Goal: Book appointment/travel/reservation

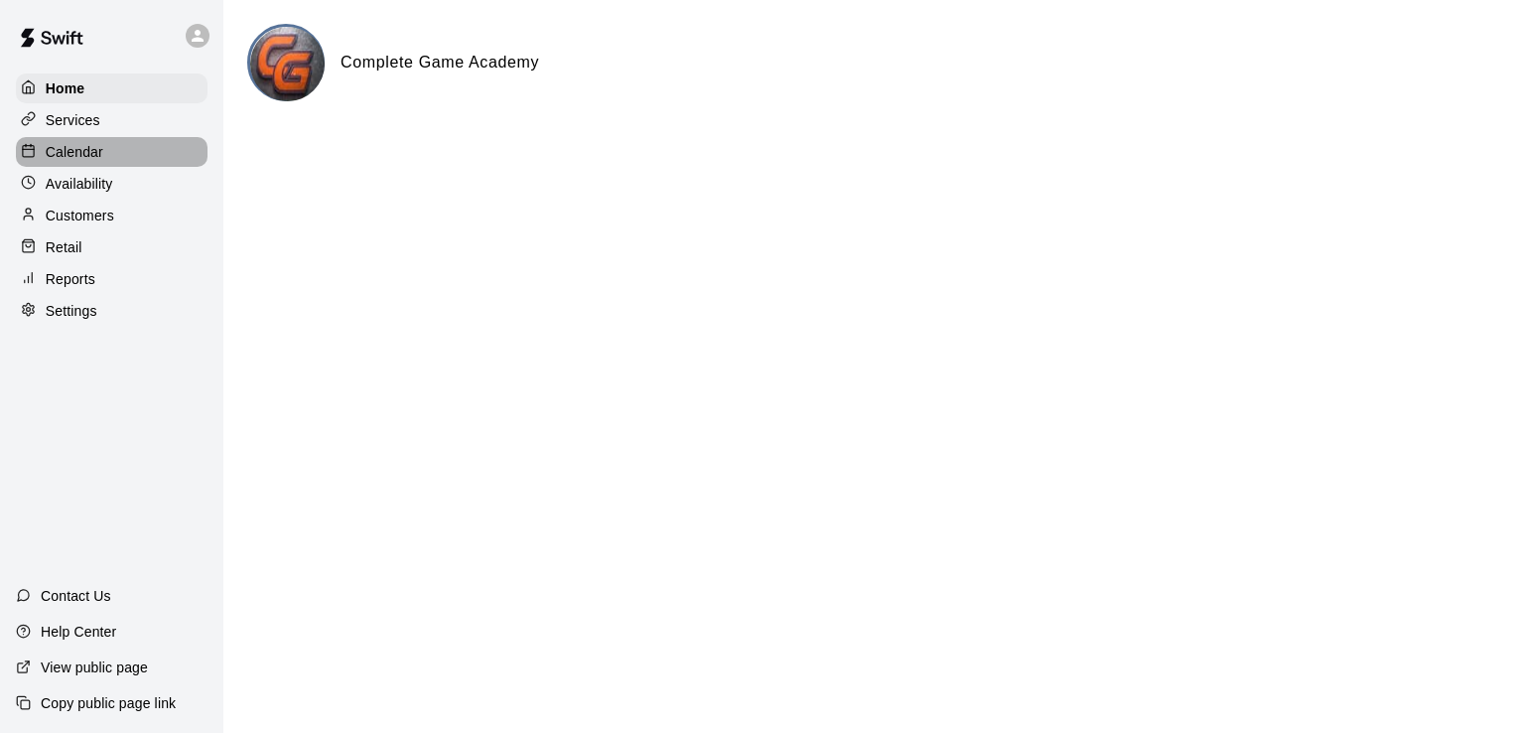
click at [93, 162] on p "Calendar" at bounding box center [75, 152] width 58 height 20
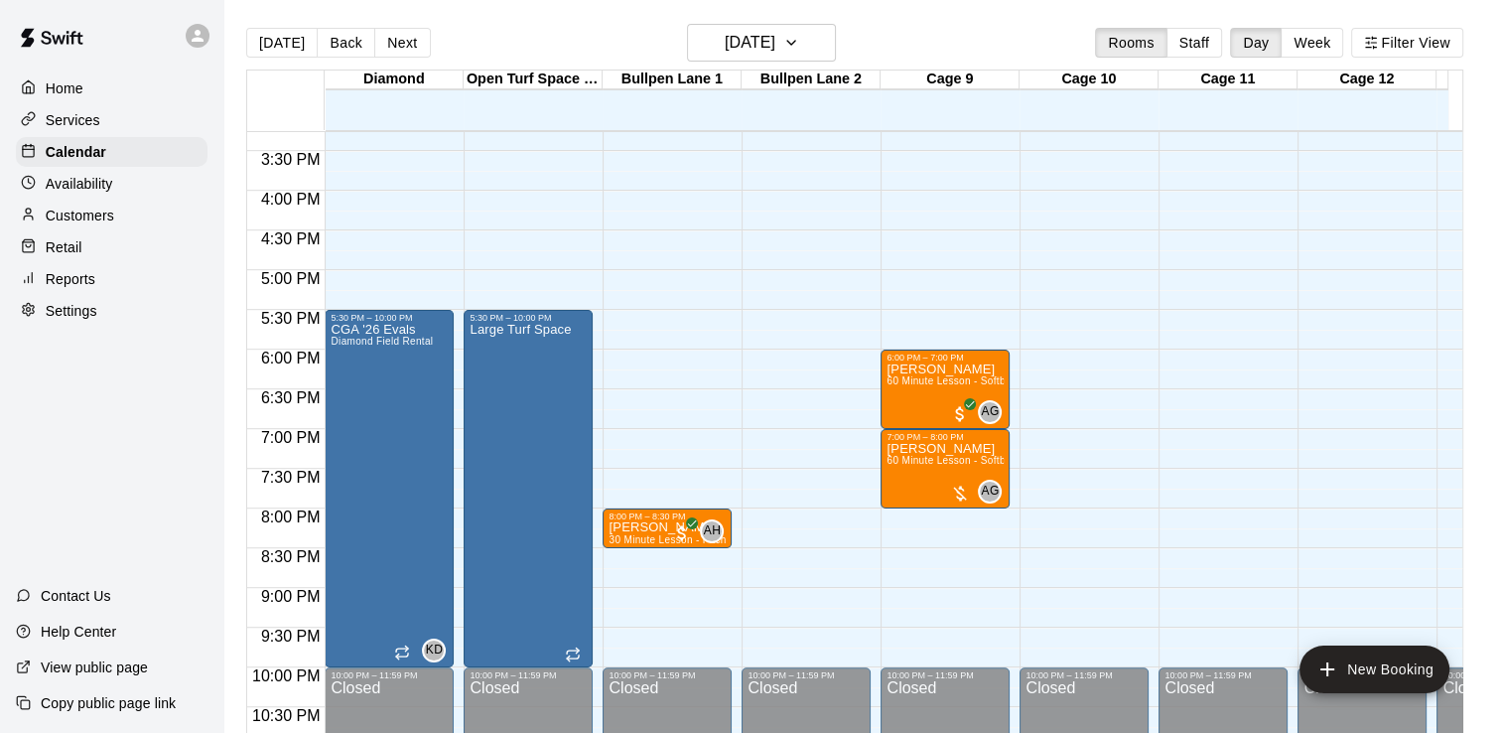
scroll to position [1213, 0]
click at [909, 376] on span "60 Minute Lesson - Softball Lesson" at bounding box center [969, 379] width 167 height 11
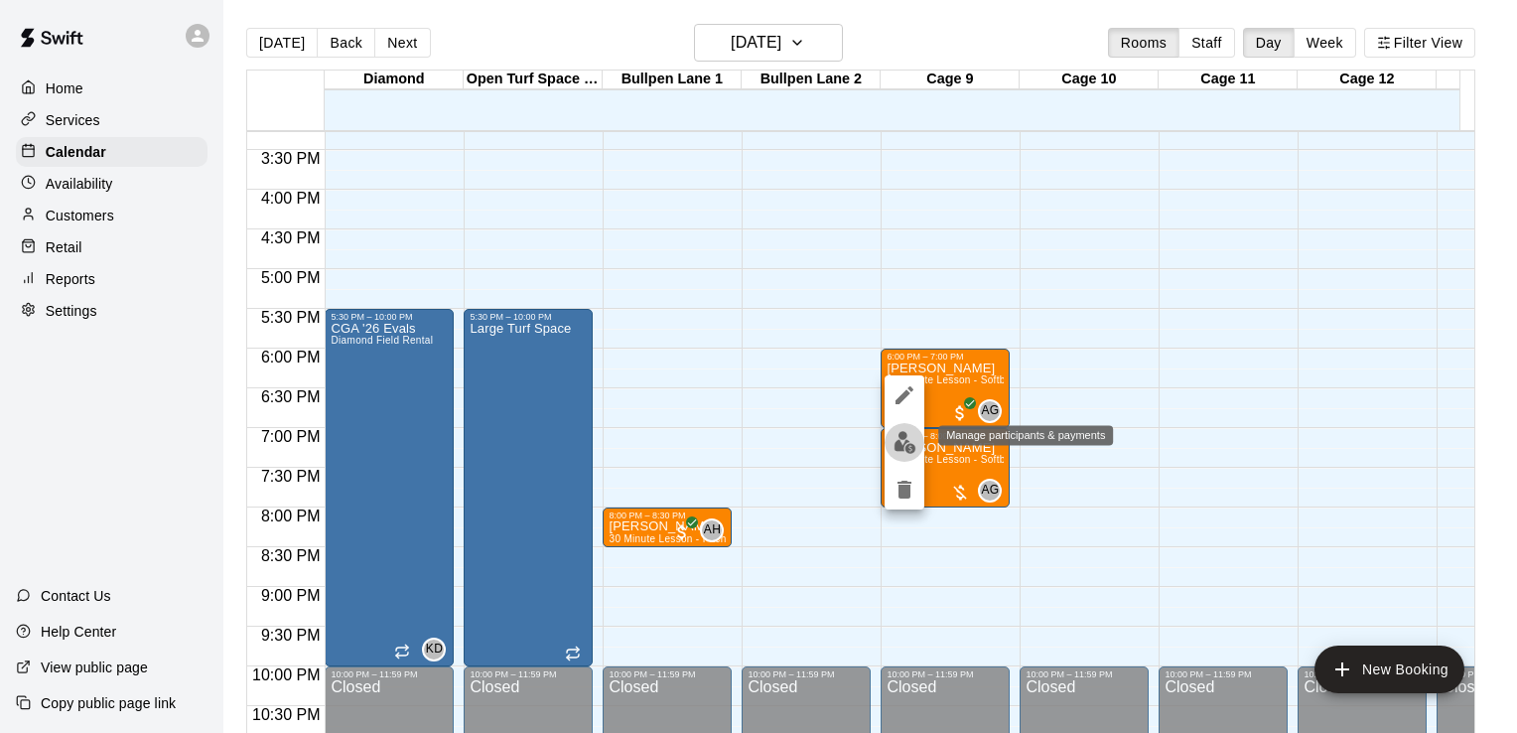
click at [901, 440] on img "edit" at bounding box center [904, 442] width 23 height 23
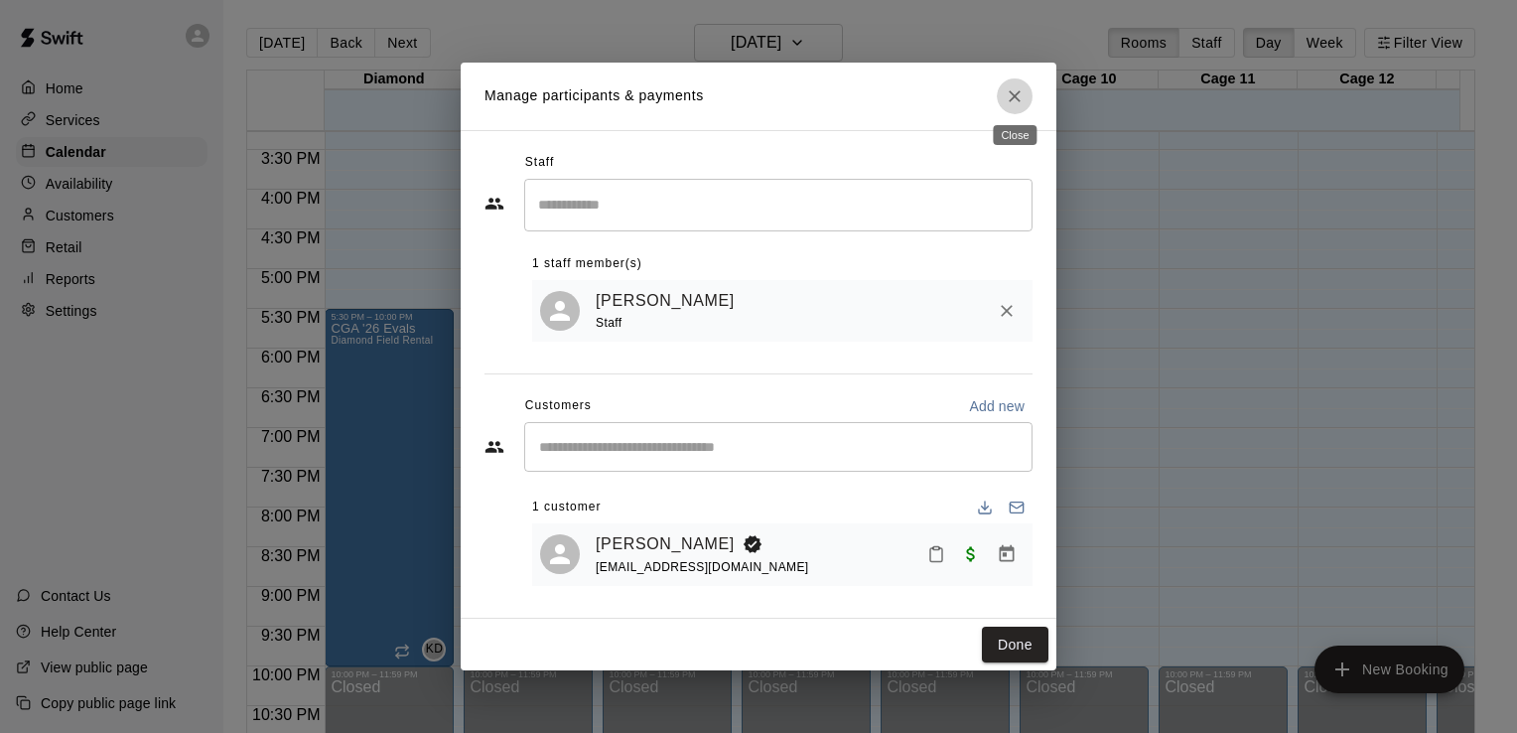
click at [1018, 93] on icon "Close" at bounding box center [1015, 96] width 20 height 20
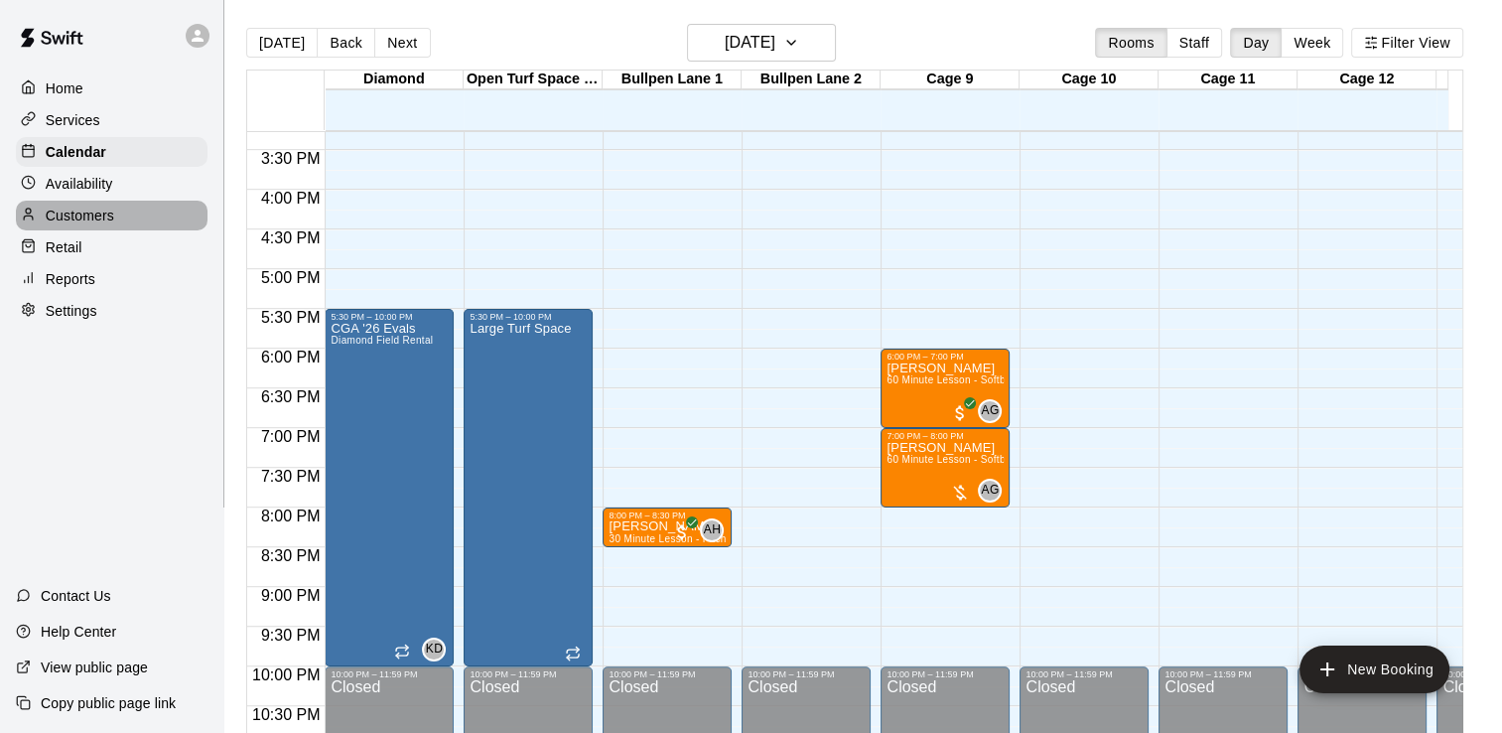
click at [56, 212] on p "Customers" at bounding box center [80, 215] width 68 height 20
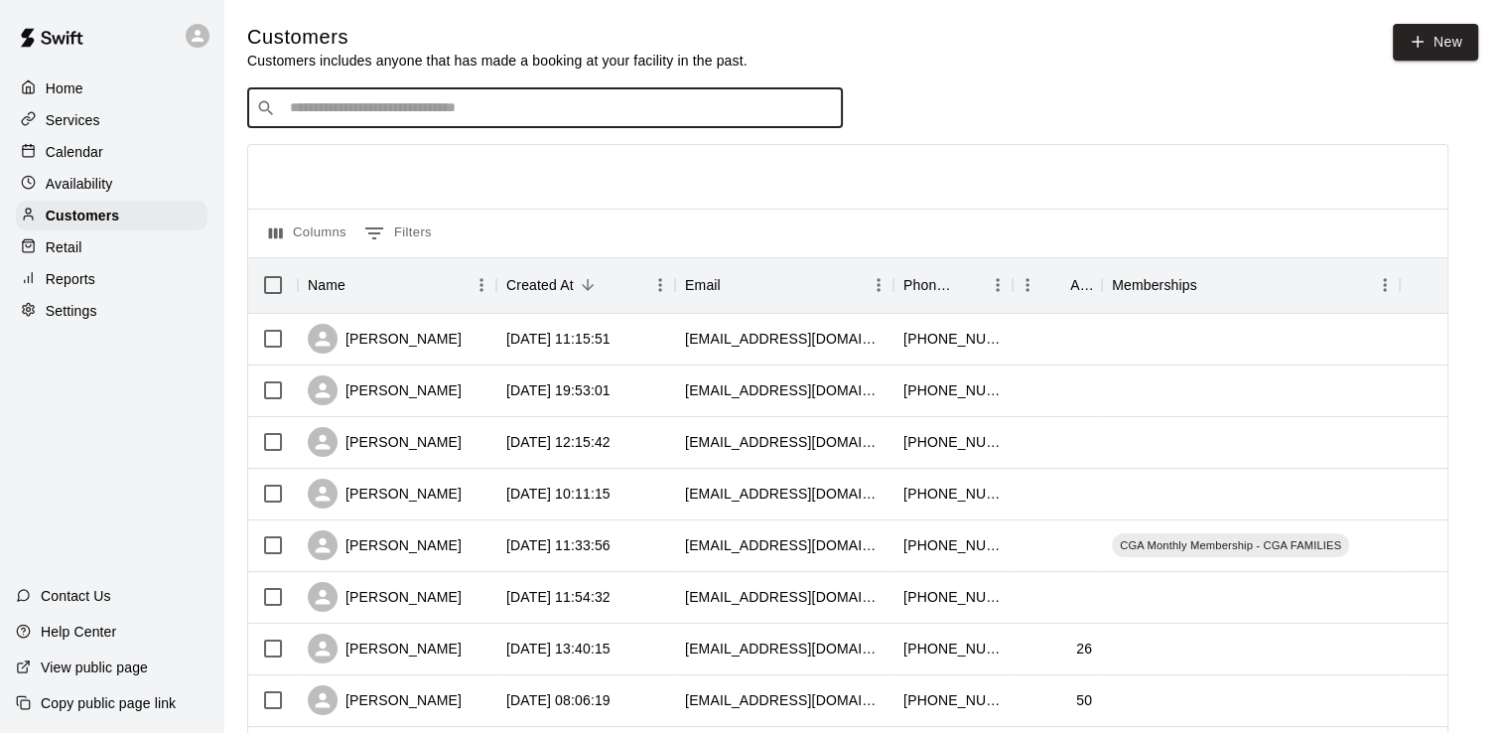
click at [405, 108] on input "Search customers by name or email" at bounding box center [559, 108] width 550 height 20
type input "*****"
click at [364, 152] on p "[PERSON_NAME]" at bounding box center [363, 152] width 121 height 21
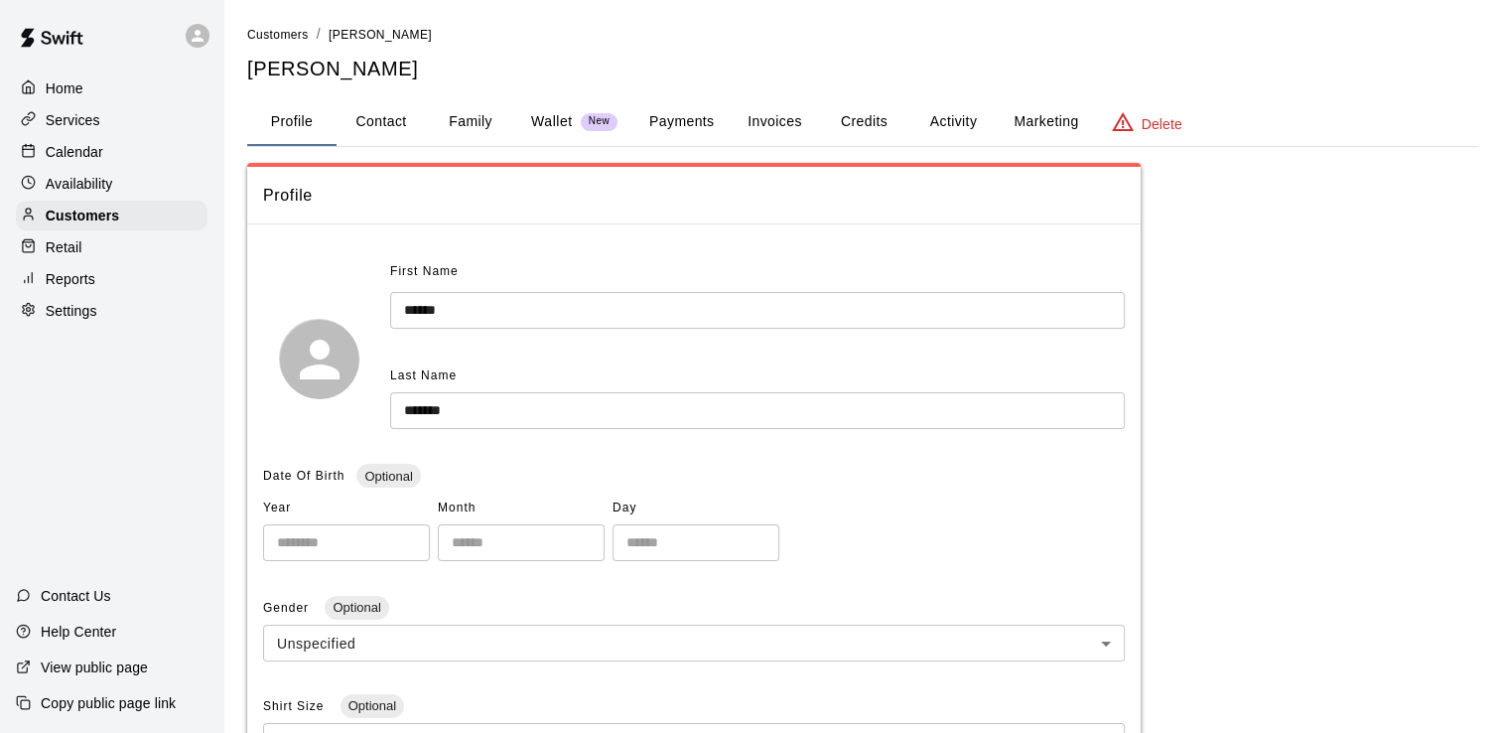
click at [375, 117] on button "Contact" at bounding box center [381, 122] width 89 height 48
select select "**"
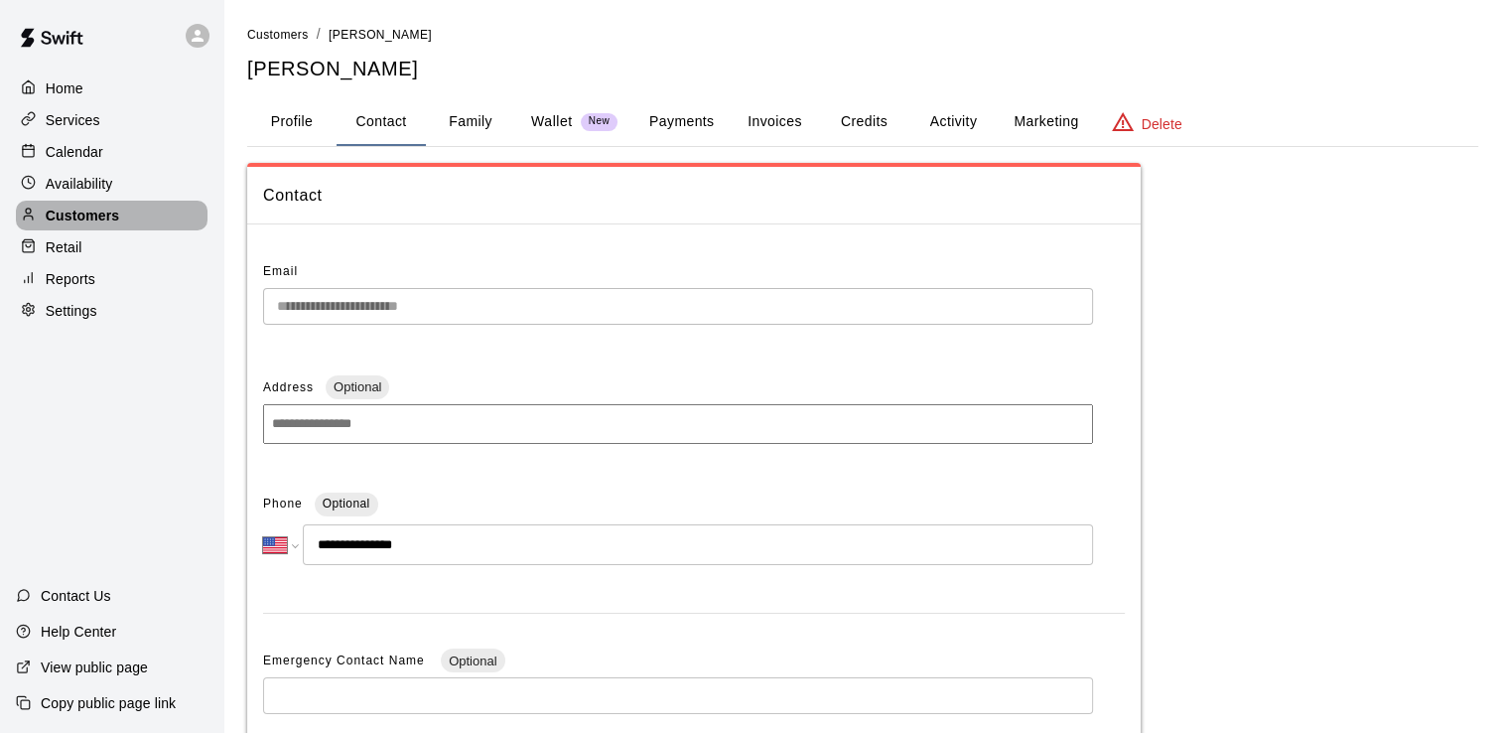
click at [72, 216] on p "Customers" at bounding box center [82, 215] width 73 height 20
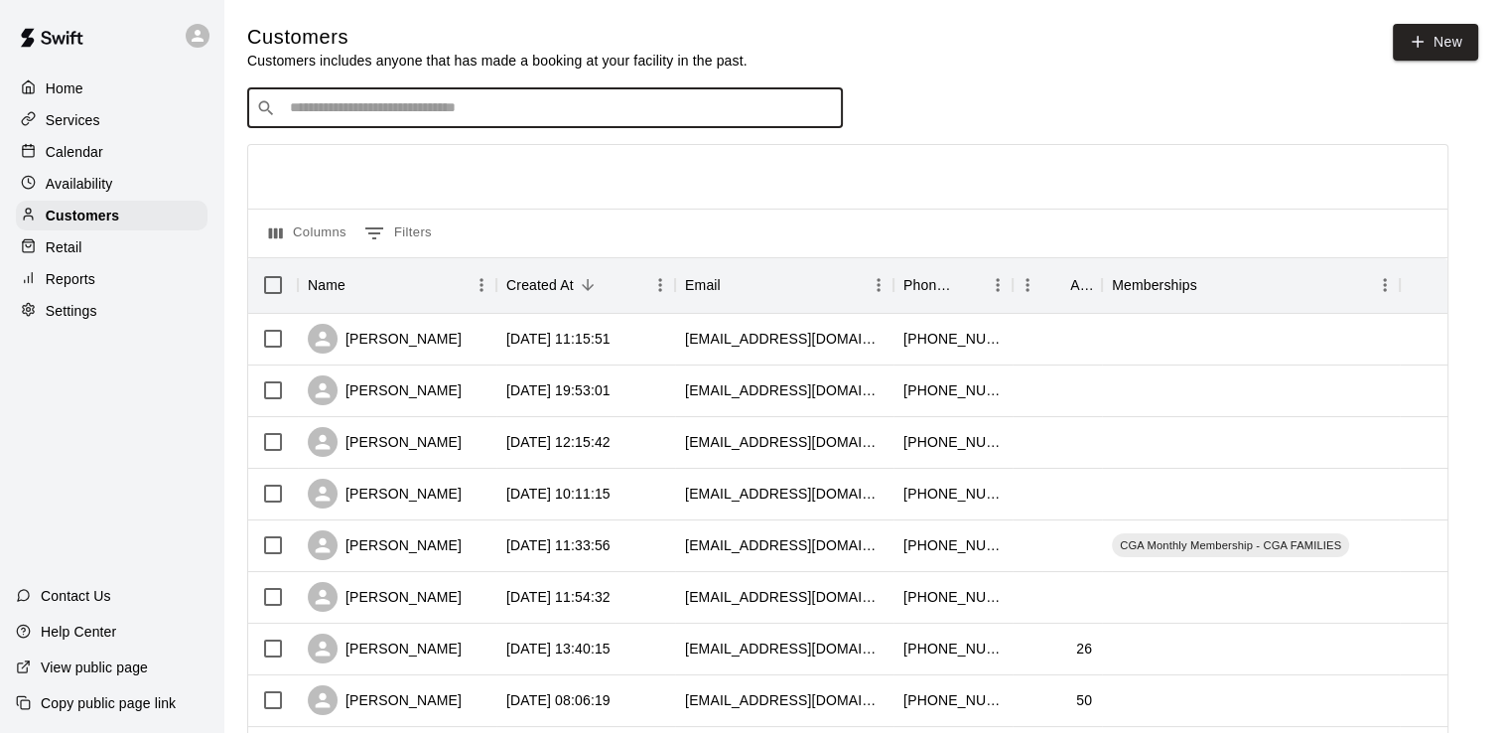
click at [334, 115] on input "Search customers by name or email" at bounding box center [559, 108] width 550 height 20
type input "******"
click at [830, 110] on icon "Clear" at bounding box center [822, 108] width 20 height 20
type input "****"
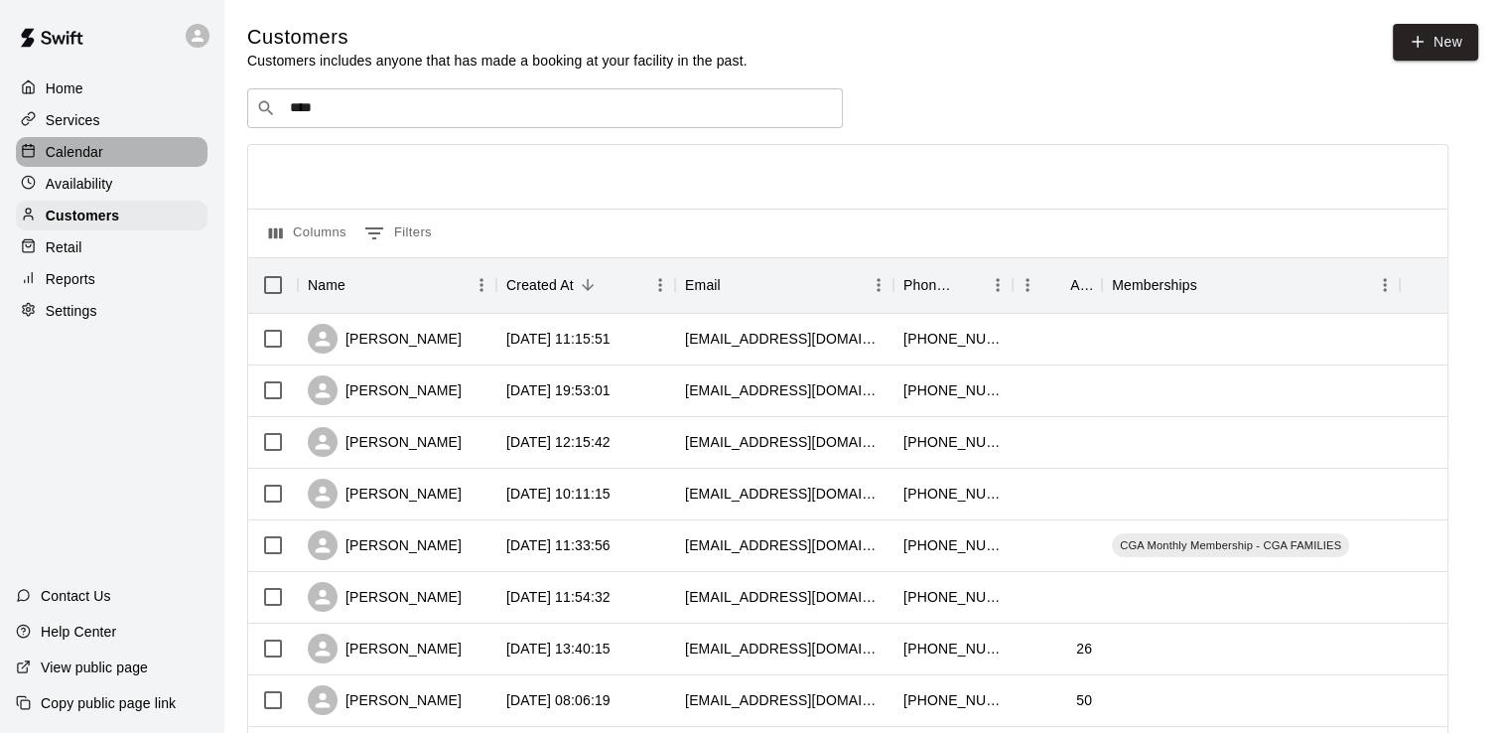
click at [82, 155] on p "Calendar" at bounding box center [75, 152] width 58 height 20
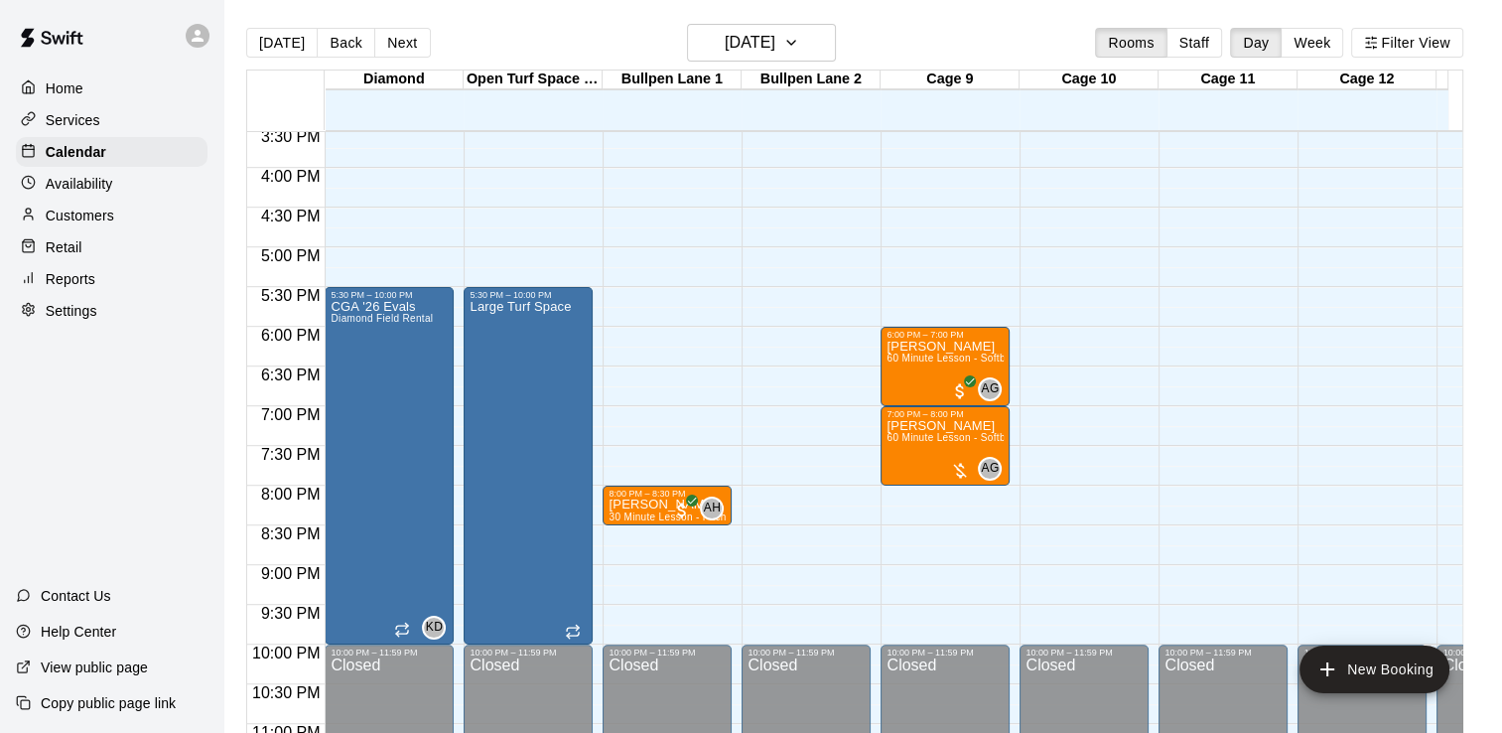
scroll to position [1235, 0]
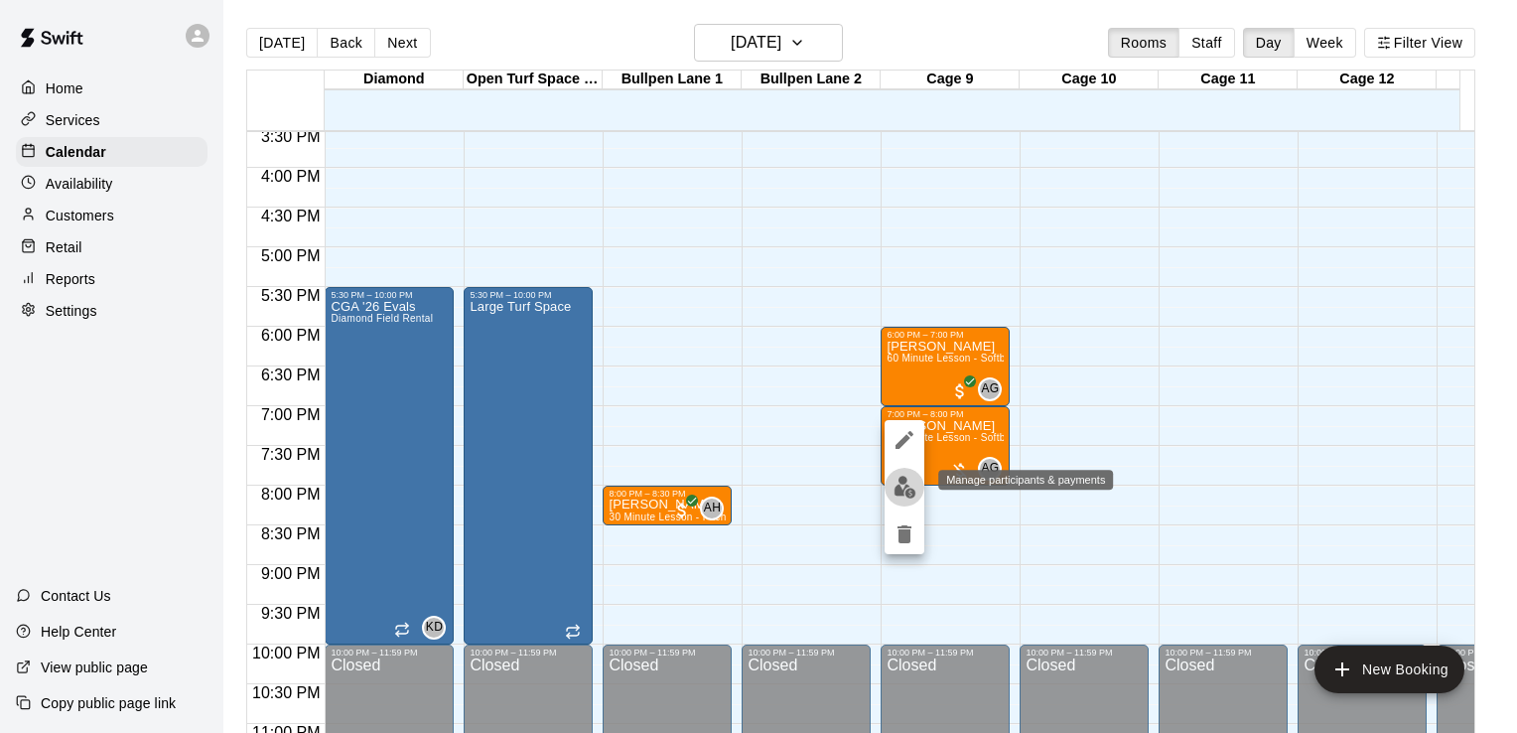
click at [909, 484] on img "edit" at bounding box center [904, 486] width 23 height 23
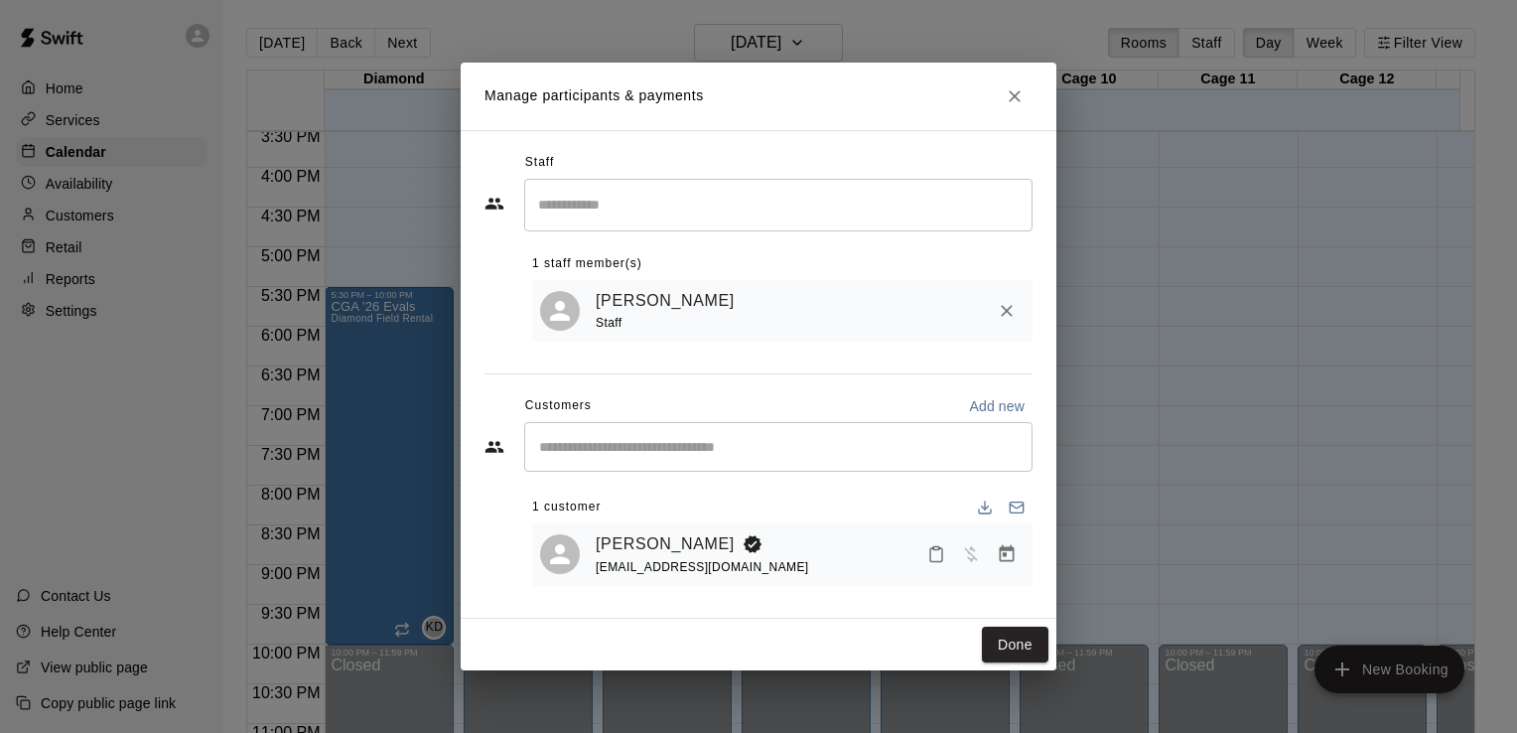
click at [594, 573] on div "[PERSON_NAME] [EMAIL_ADDRESS][DOMAIN_NAME]" at bounding box center [782, 554] width 484 height 47
drag, startPoint x: 596, startPoint y: 569, endPoint x: 748, endPoint y: 571, distance: 152.9
click at [748, 571] on span "[EMAIL_ADDRESS][DOMAIN_NAME]" at bounding box center [702, 567] width 213 height 14
copy span "[EMAIL_ADDRESS][DOMAIN_NAME]"
click at [1016, 97] on icon "Close" at bounding box center [1015, 96] width 20 height 20
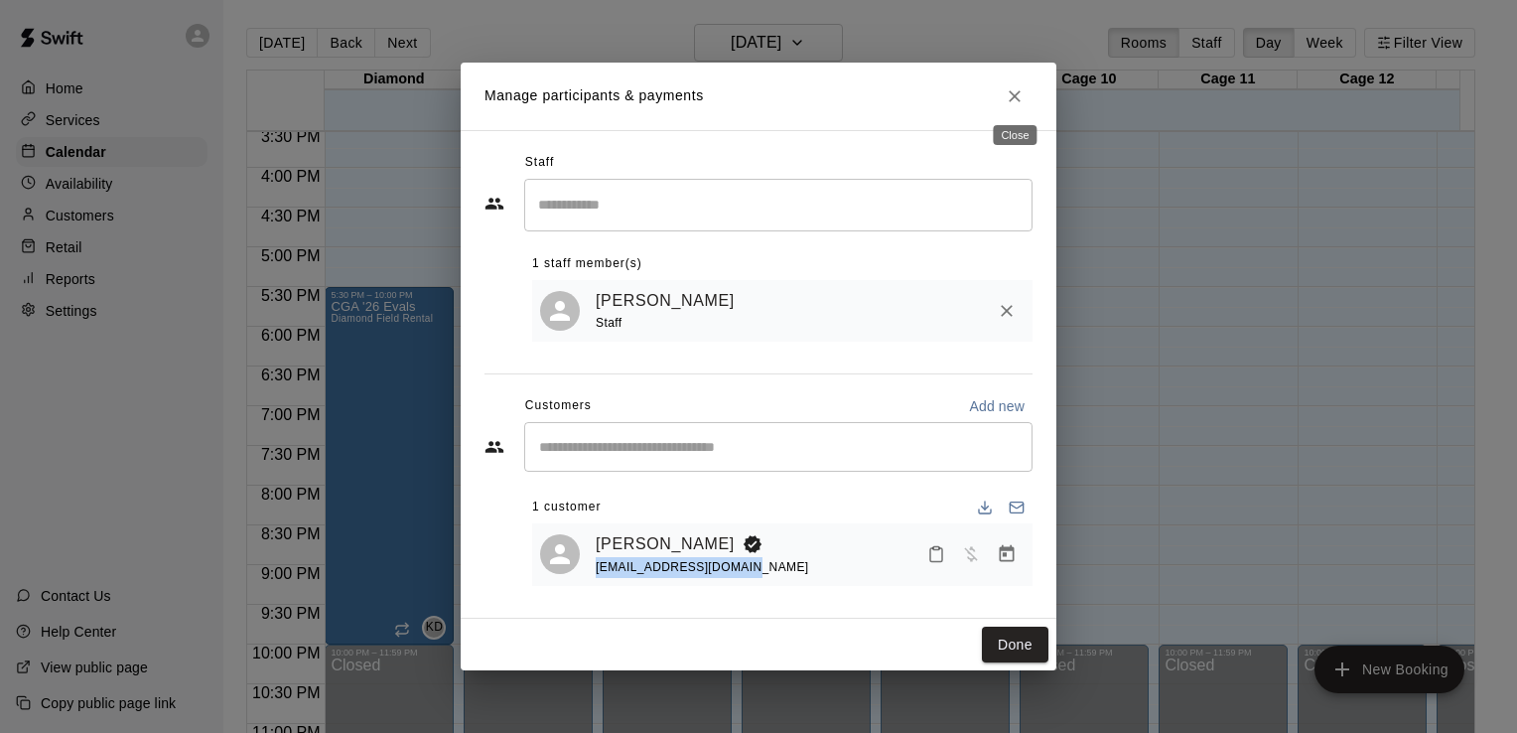
click at [1016, 97] on icon "Close" at bounding box center [1015, 96] width 20 height 20
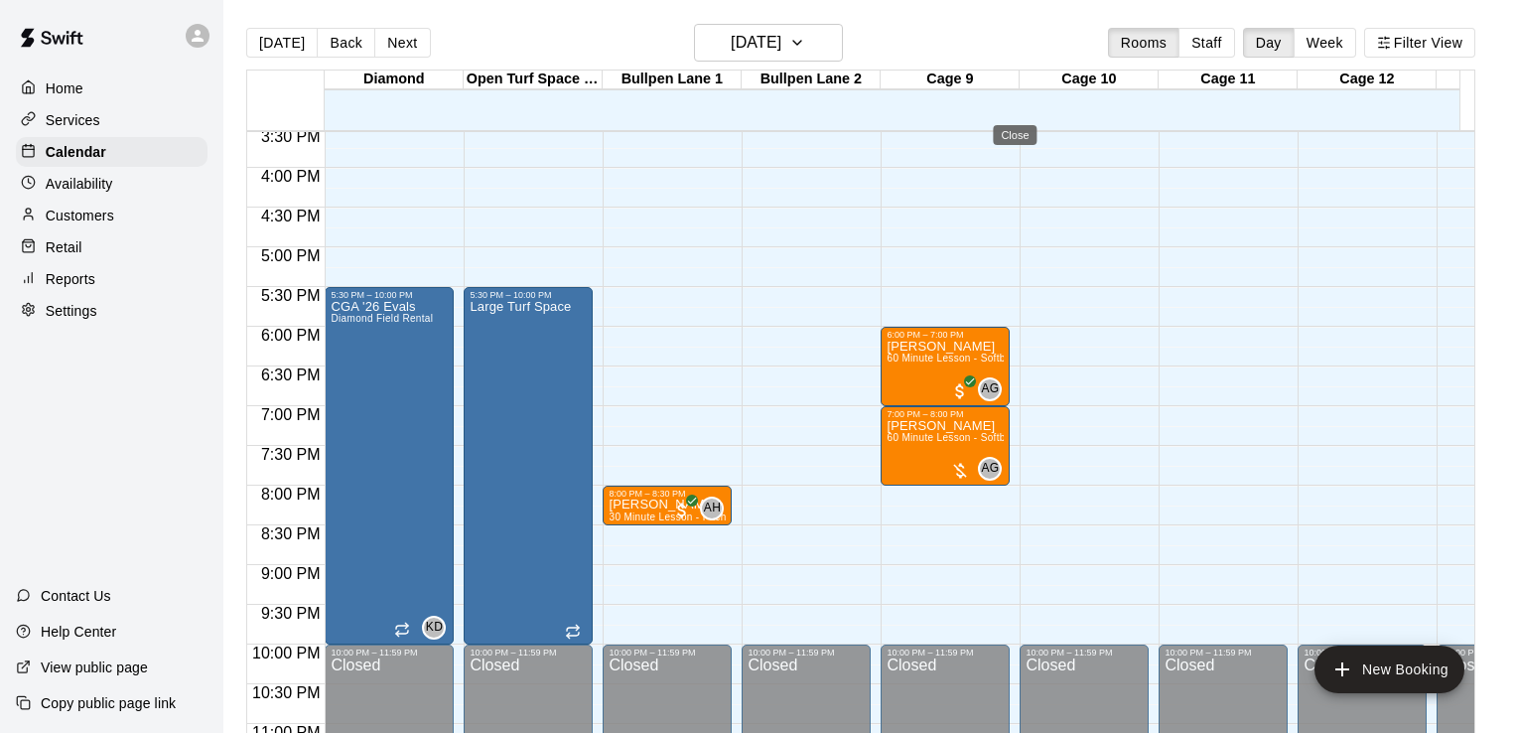
click at [80, 223] on div "Manage participants & payments Staff ​ 1 staff member(s) [PERSON_NAME] Staff Cu…" at bounding box center [758, 366] width 1517 height 733
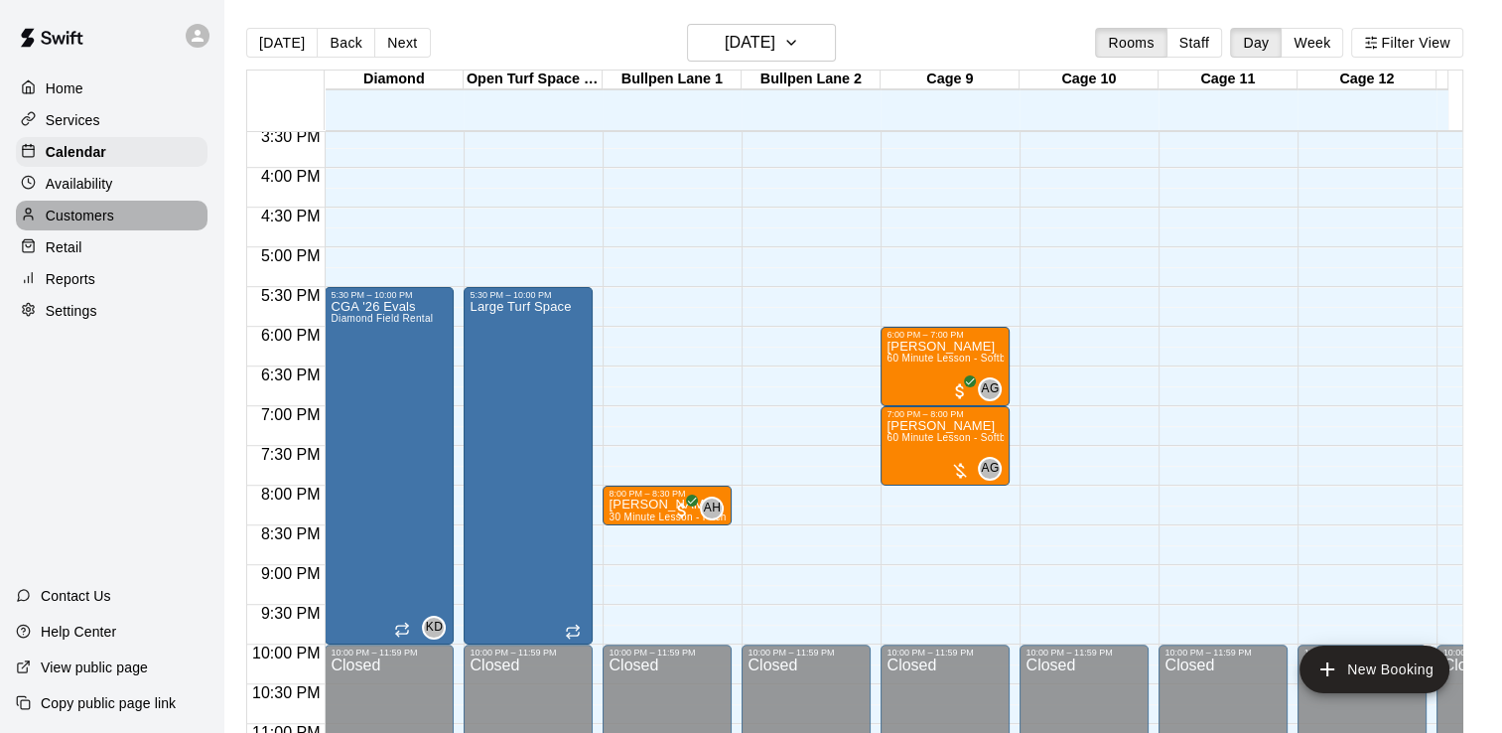
click at [101, 220] on p "Customers" at bounding box center [80, 215] width 68 height 20
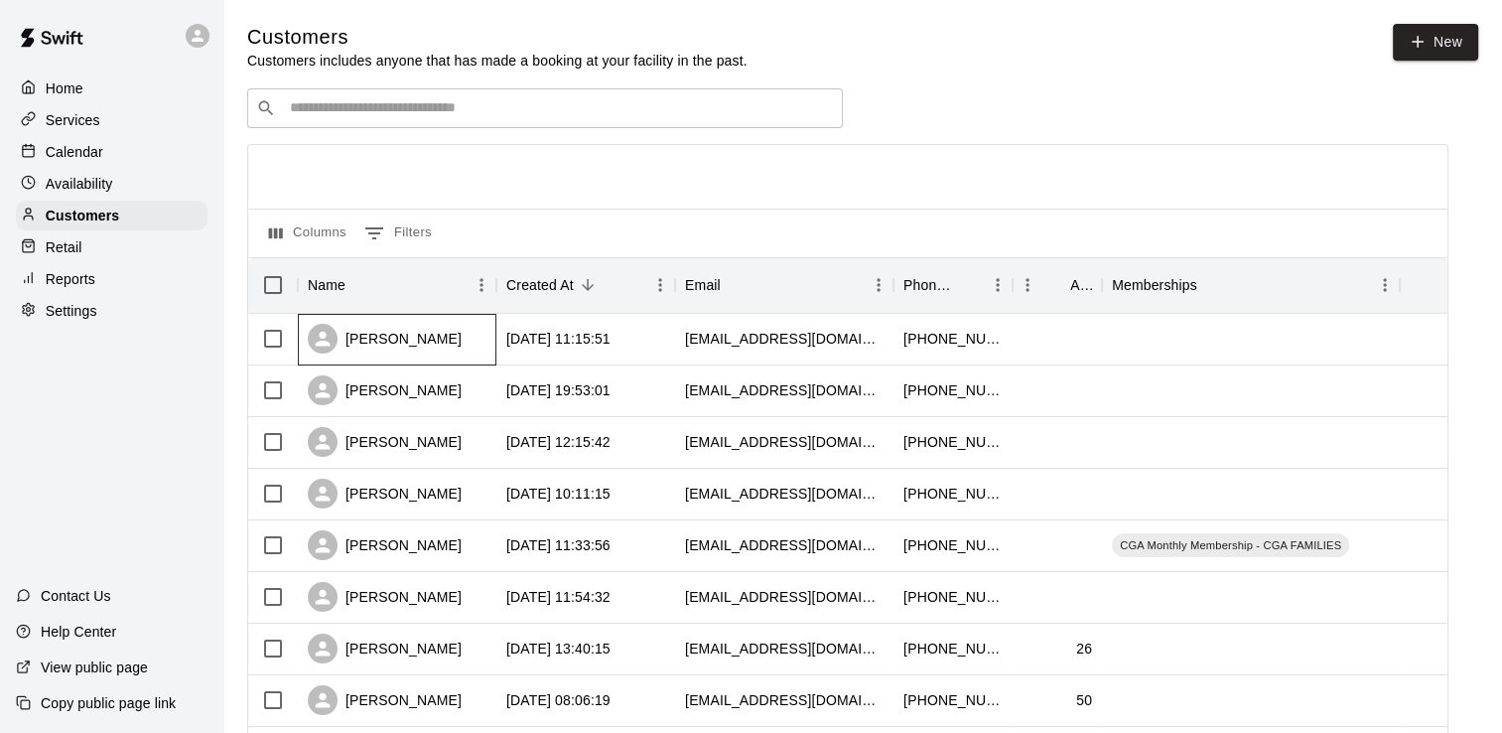
click at [388, 337] on div "[PERSON_NAME]" at bounding box center [385, 339] width 154 height 30
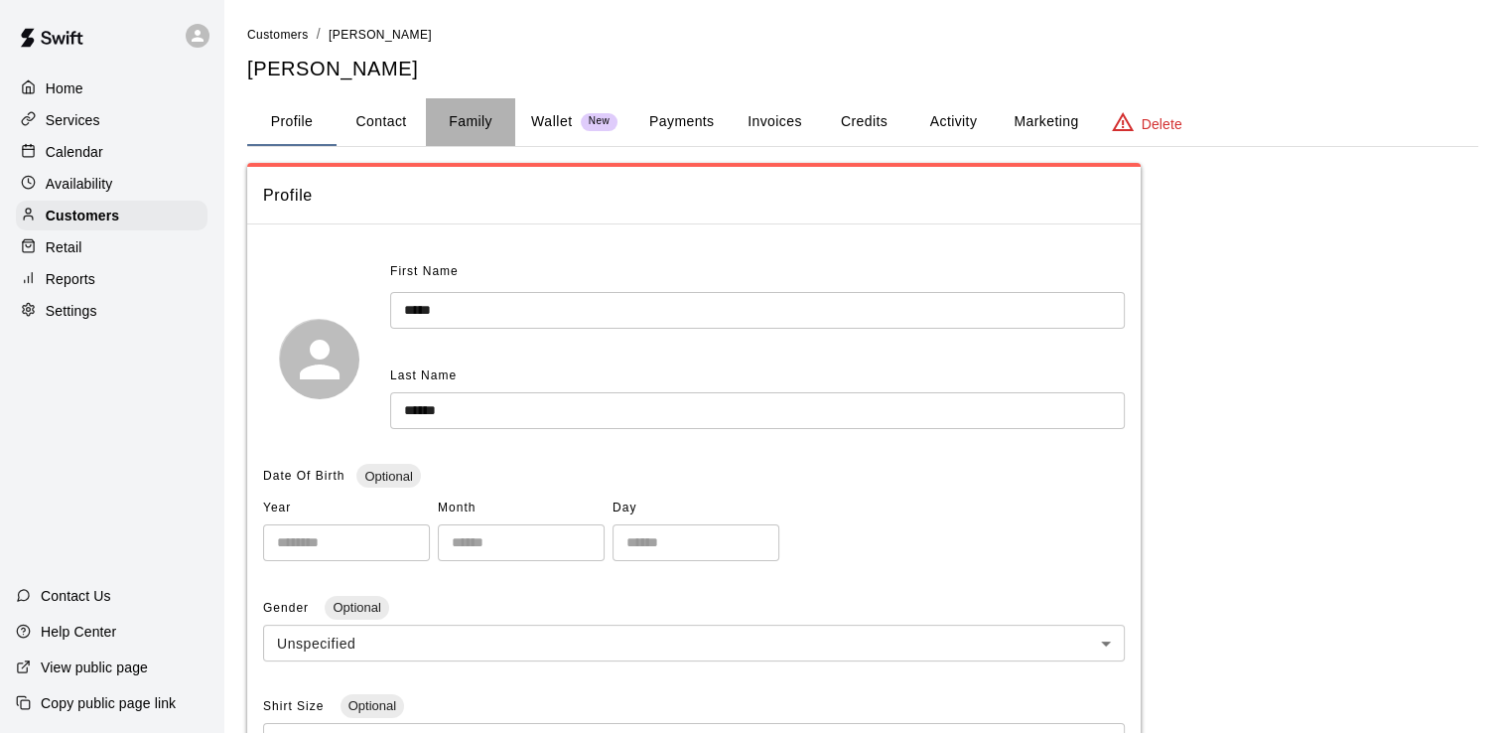
click at [476, 120] on button "Family" at bounding box center [470, 122] width 89 height 48
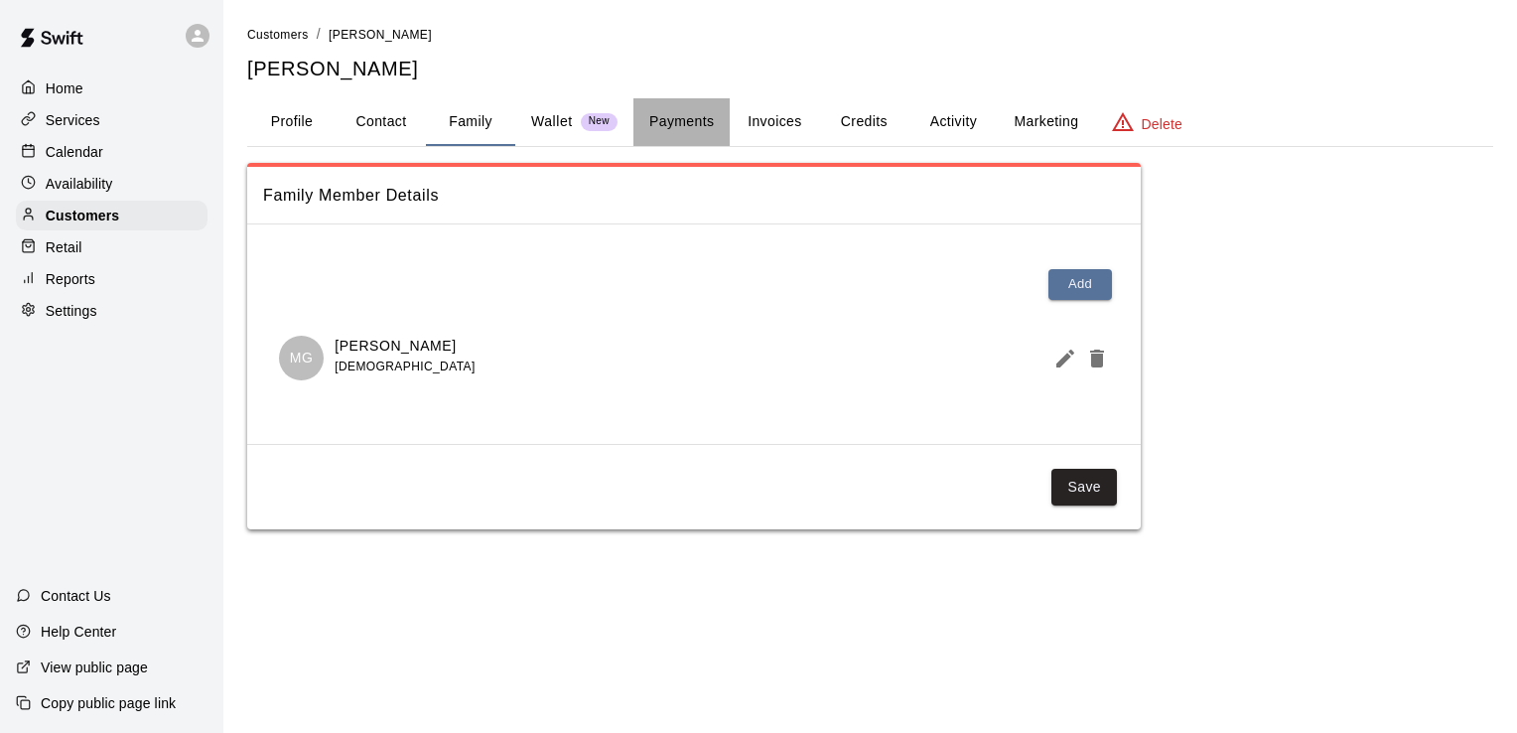
click at [674, 114] on button "Payments" at bounding box center [681, 122] width 96 height 48
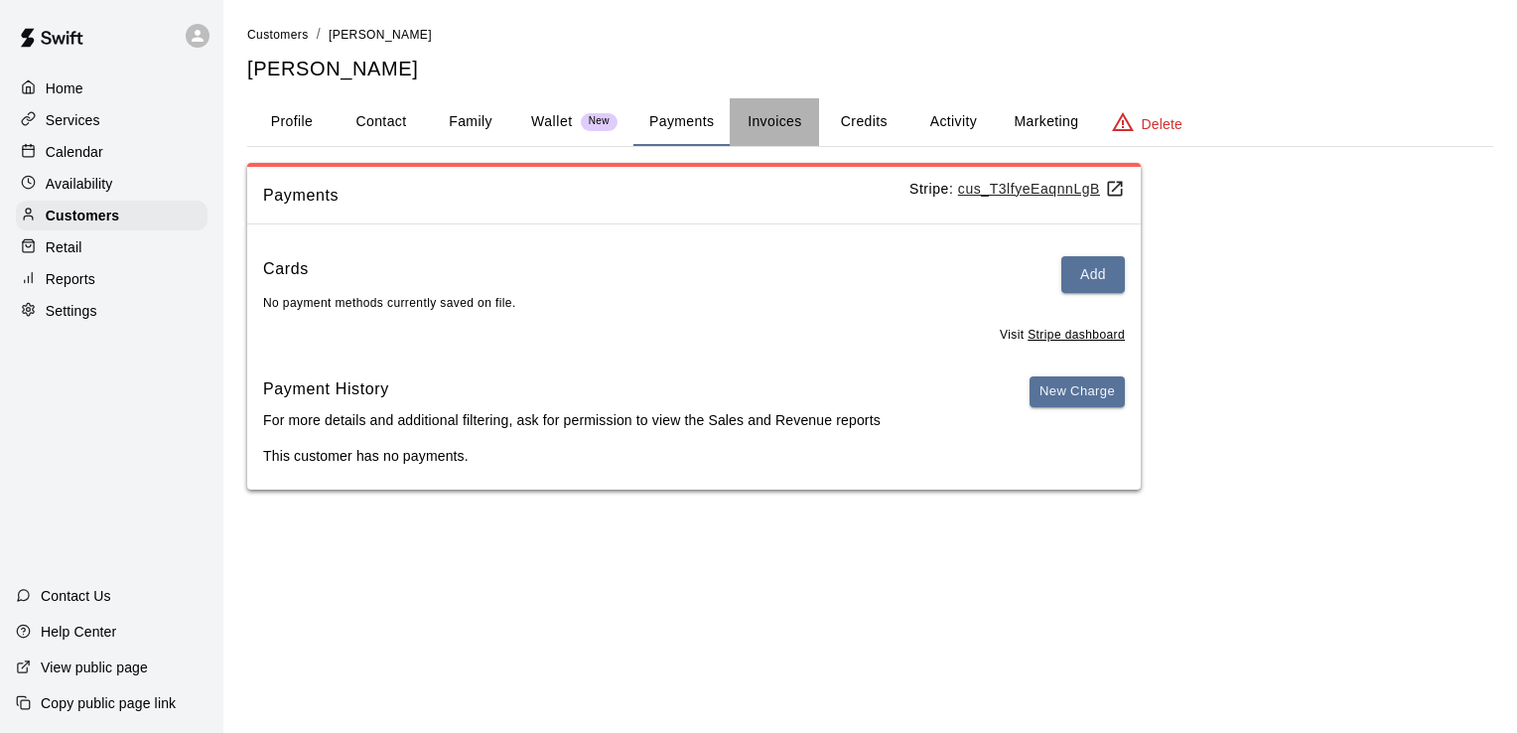
click at [780, 125] on button "Invoices" at bounding box center [774, 122] width 89 height 48
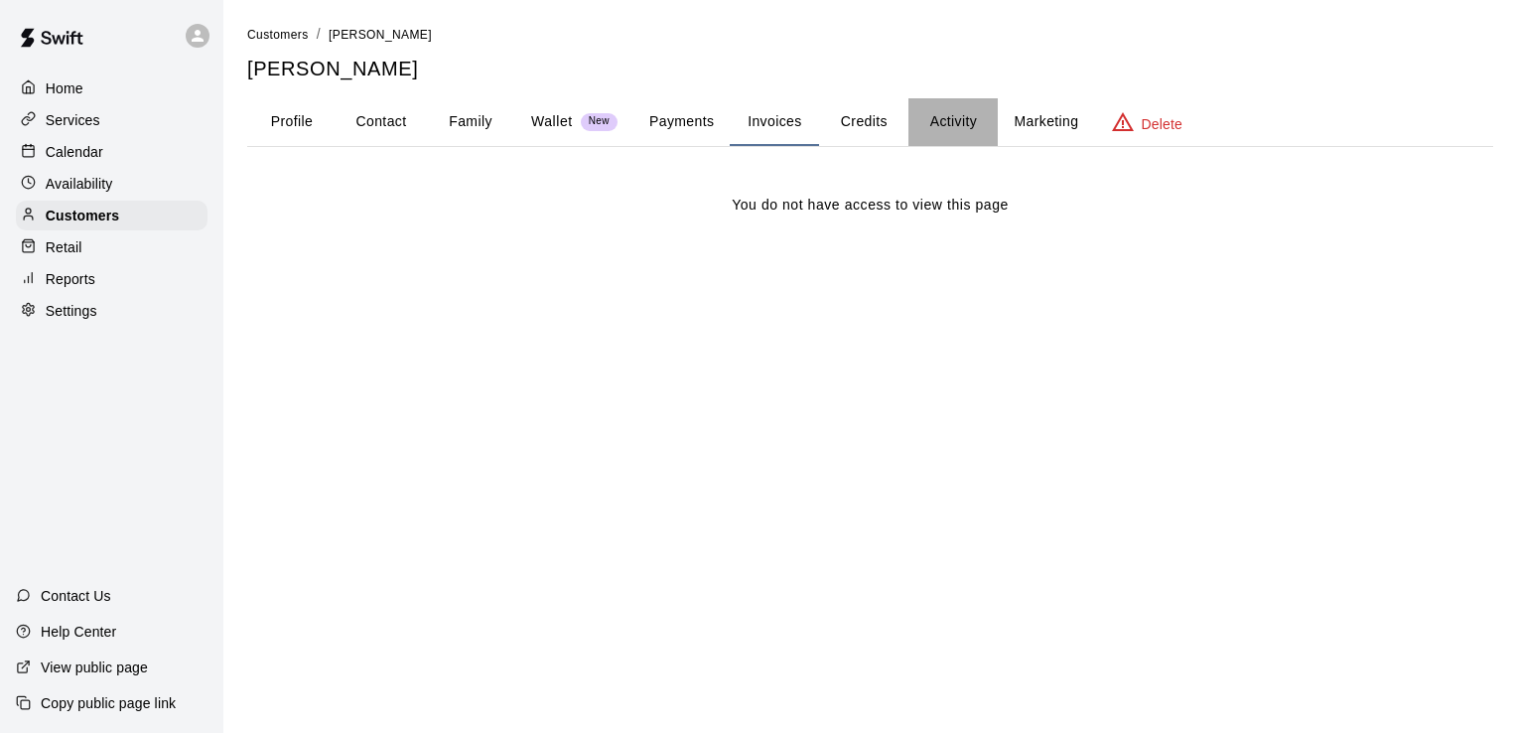
click at [934, 126] on button "Activity" at bounding box center [952, 122] width 89 height 48
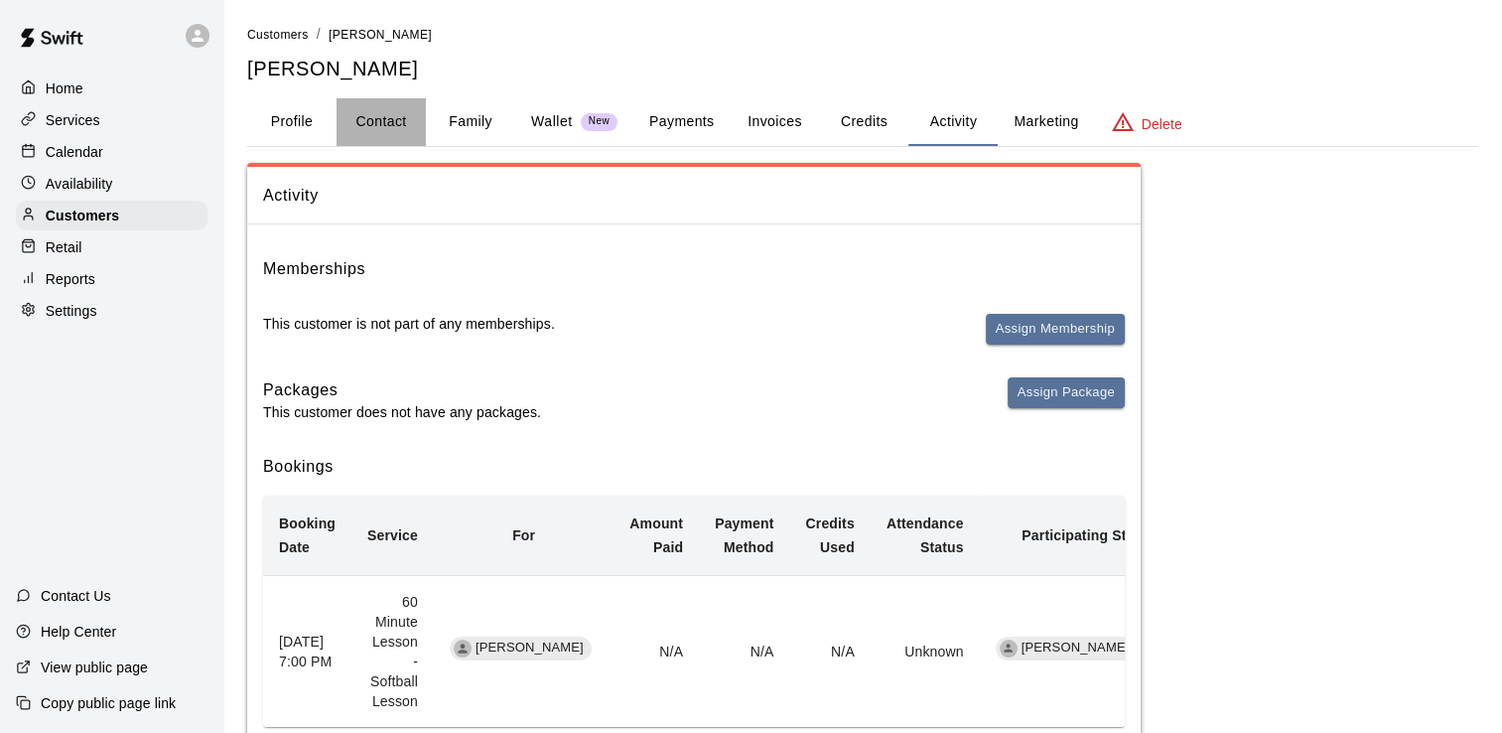
click at [389, 123] on button "Contact" at bounding box center [381, 122] width 89 height 48
select select "**"
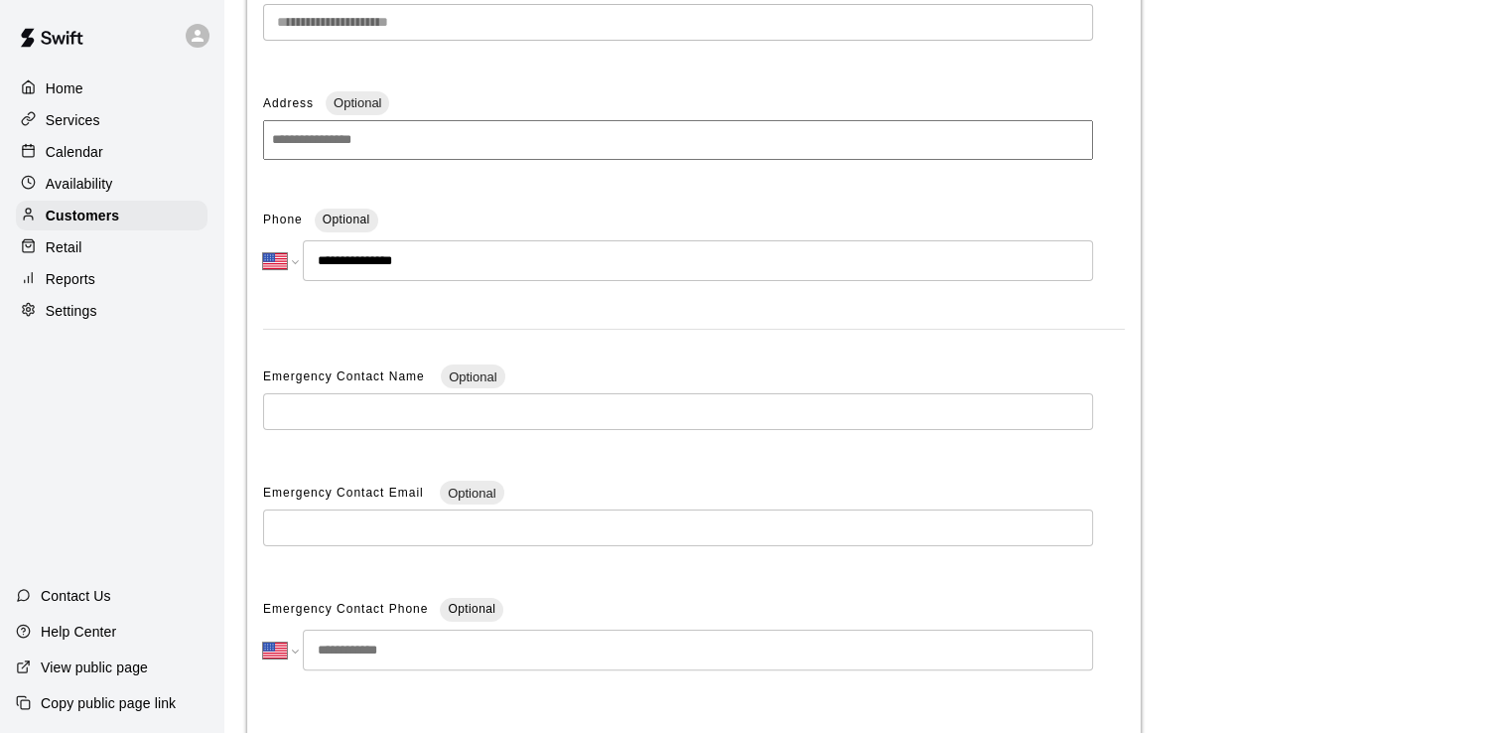
scroll to position [285, 0]
click at [79, 154] on p "Calendar" at bounding box center [75, 152] width 58 height 20
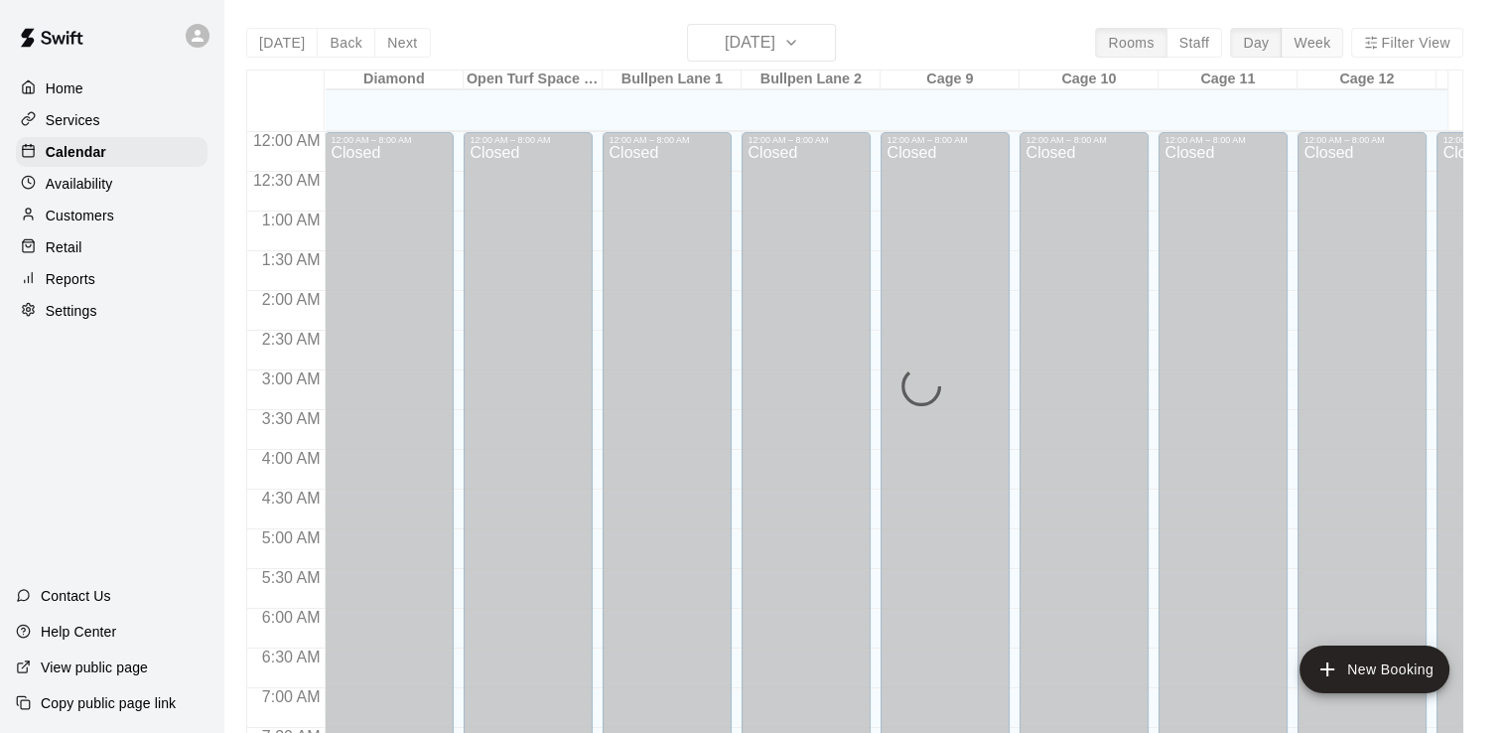
click at [1317, 49] on button "Week" at bounding box center [1311, 43] width 63 height 30
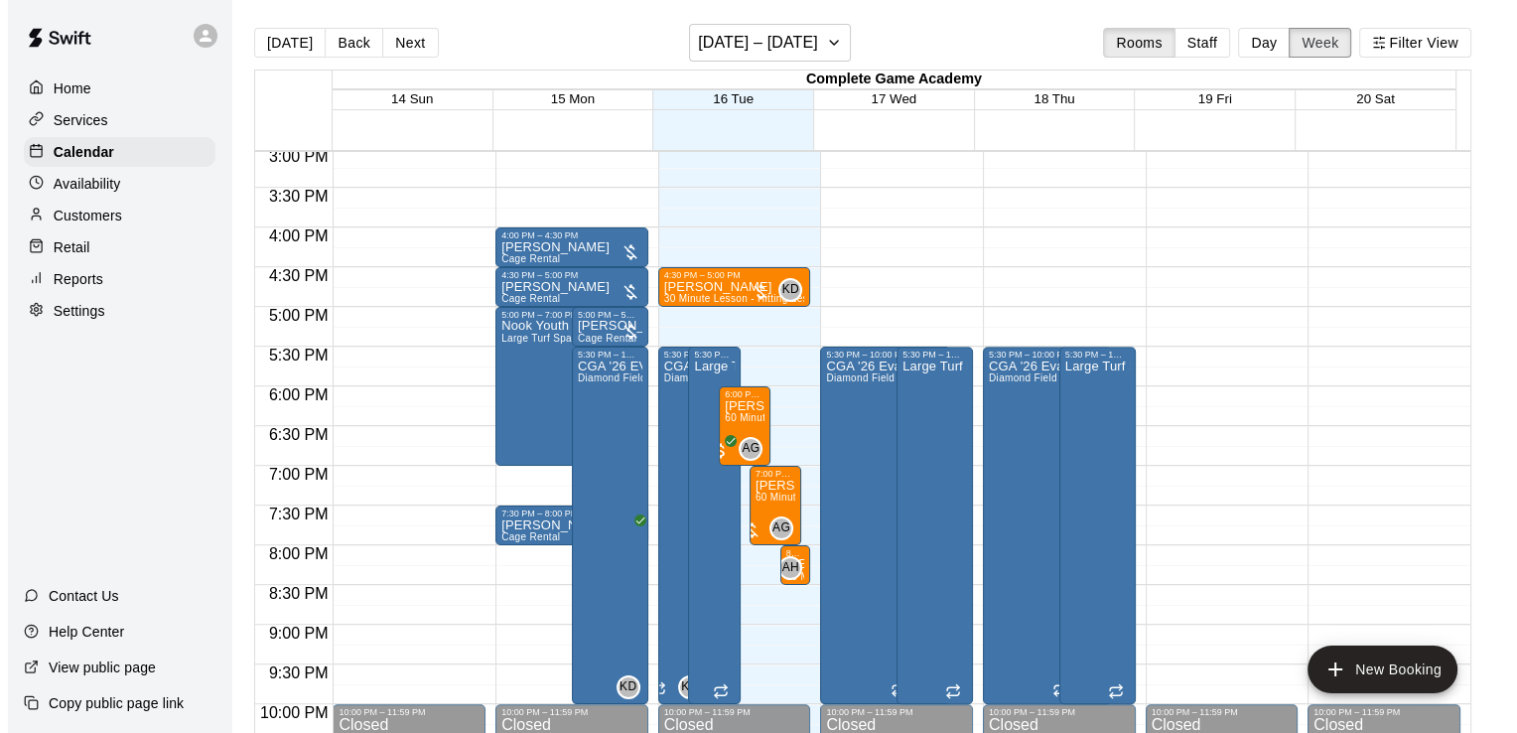
scroll to position [1208, 0]
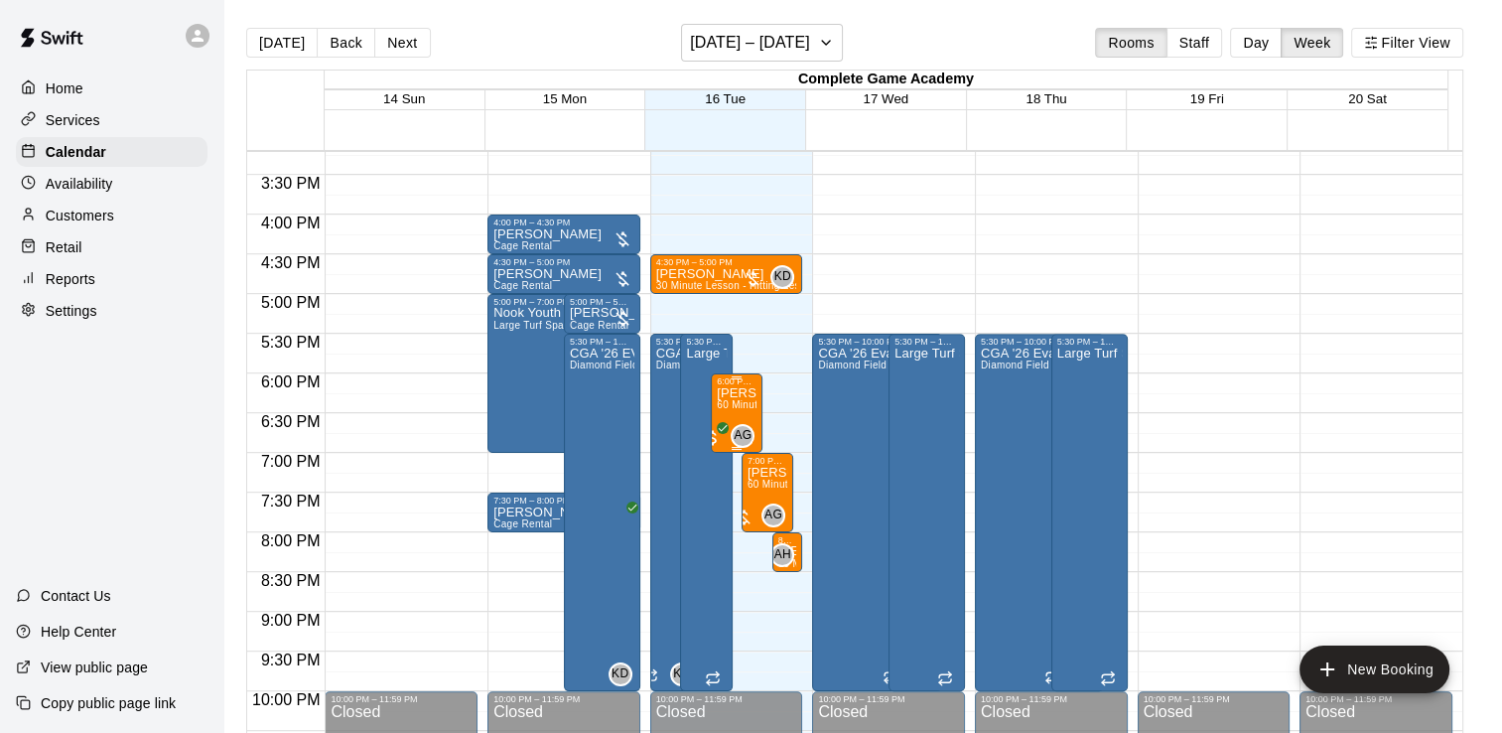
click at [731, 393] on p "[PERSON_NAME]" at bounding box center [737, 393] width 40 height 0
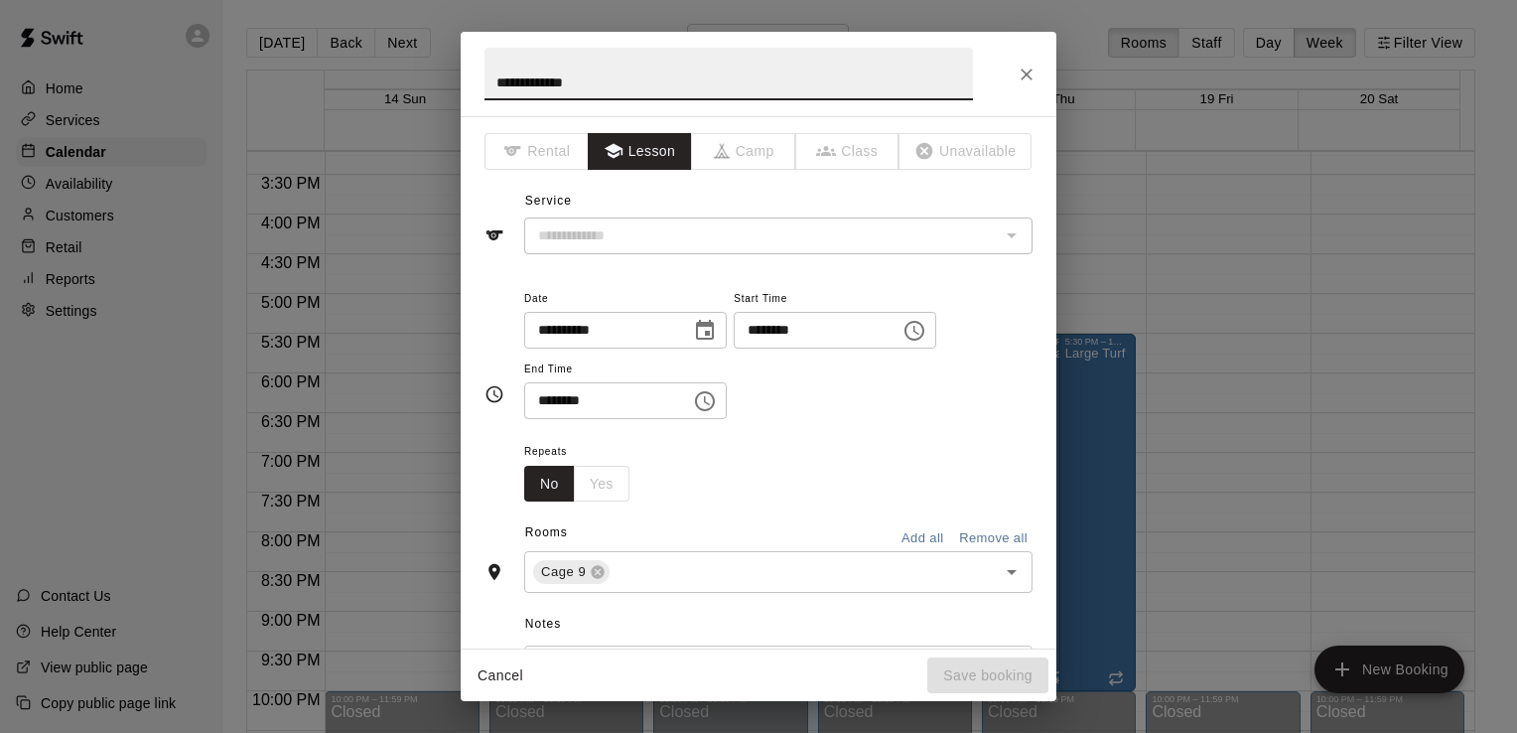
click at [717, 333] on icon "Choose date, selected date is Sep 16, 2025" at bounding box center [705, 331] width 24 height 24
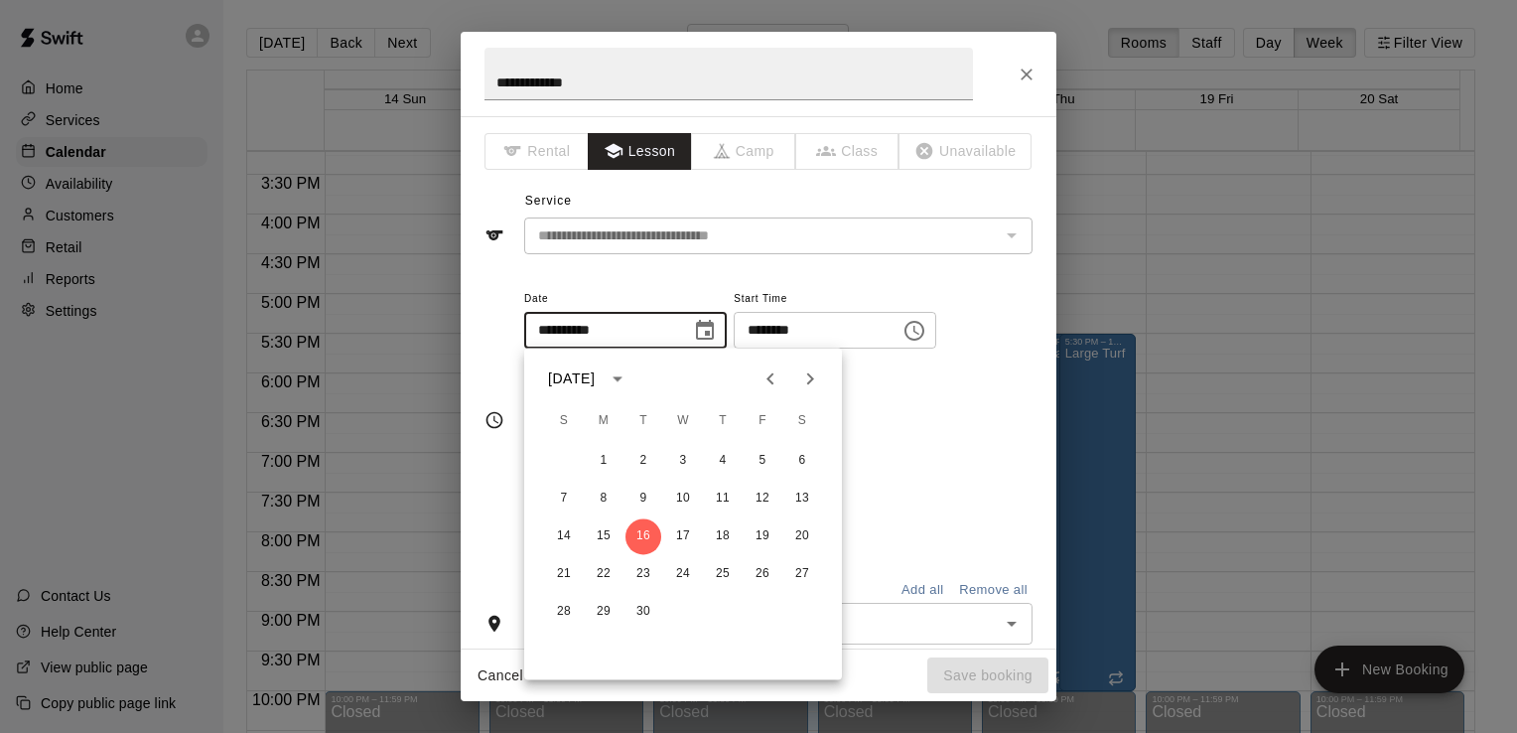
type input "**********"
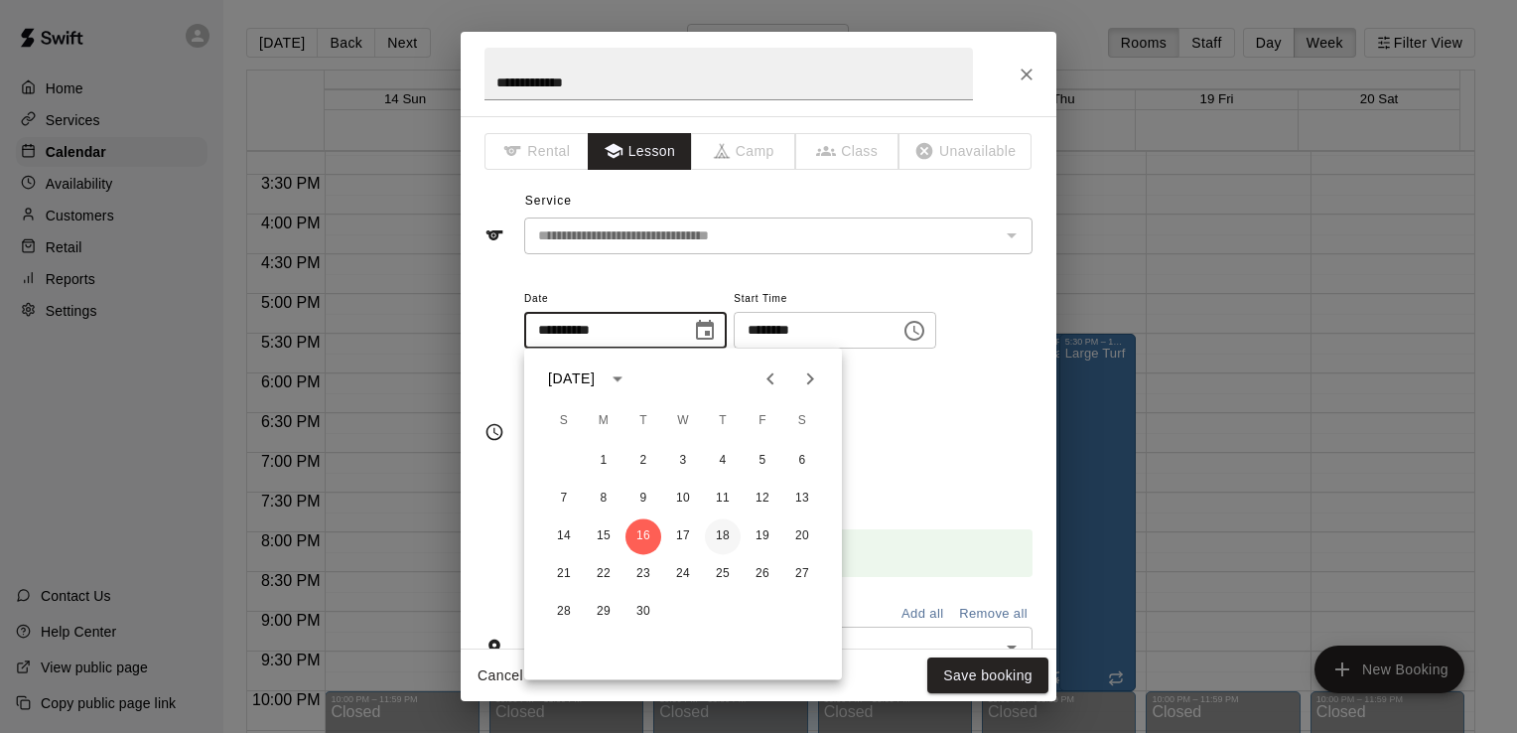
click at [724, 538] on button "18" at bounding box center [723, 536] width 36 height 36
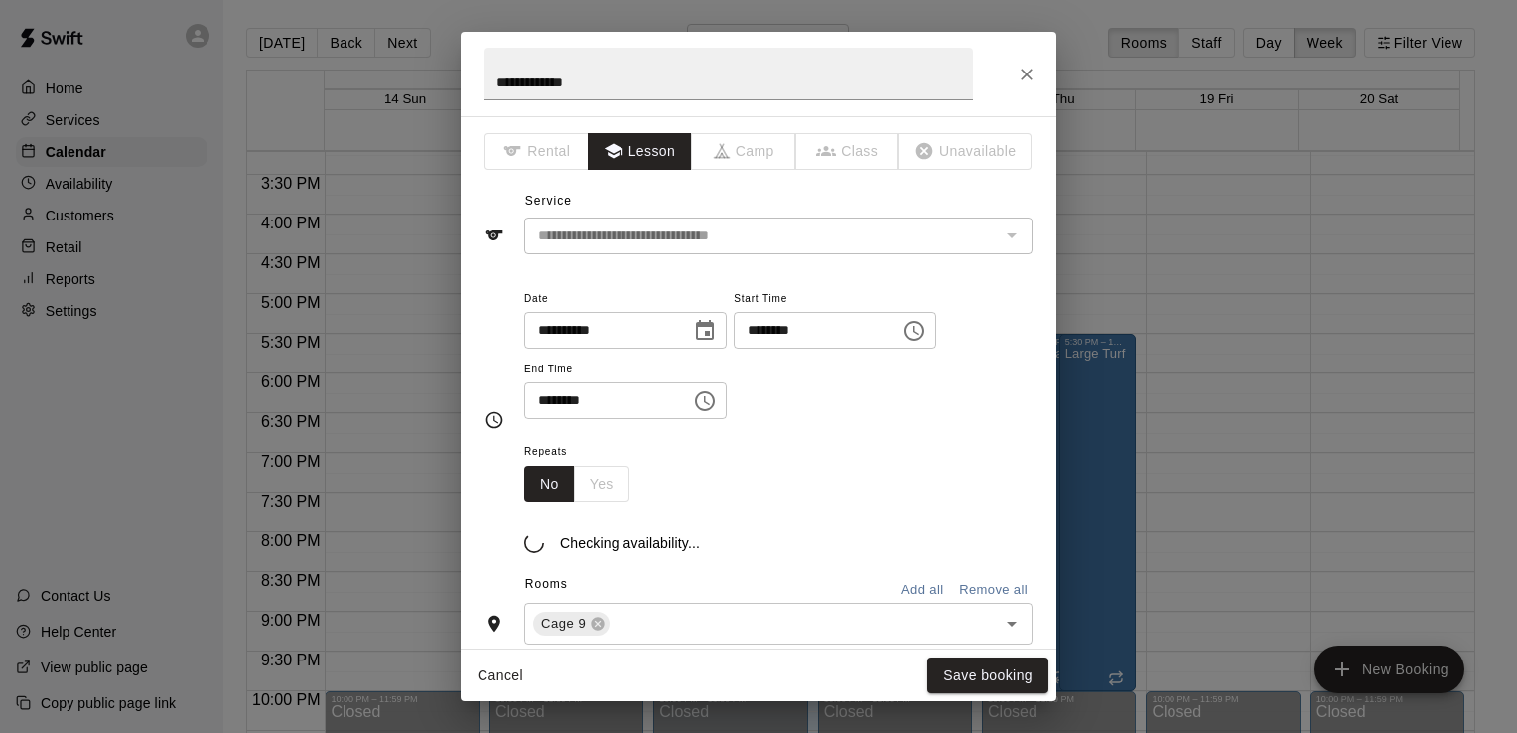
type input "**********"
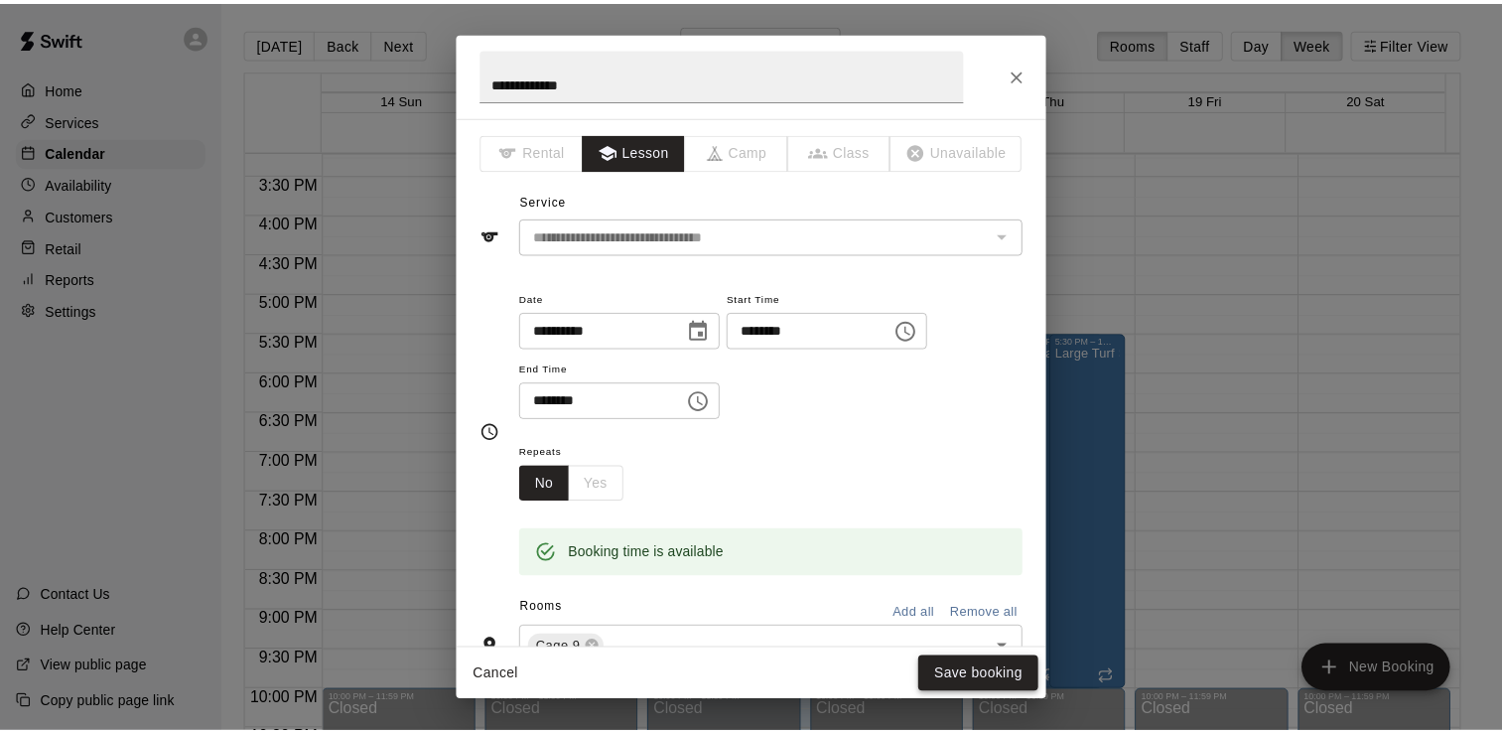
scroll to position [194, 0]
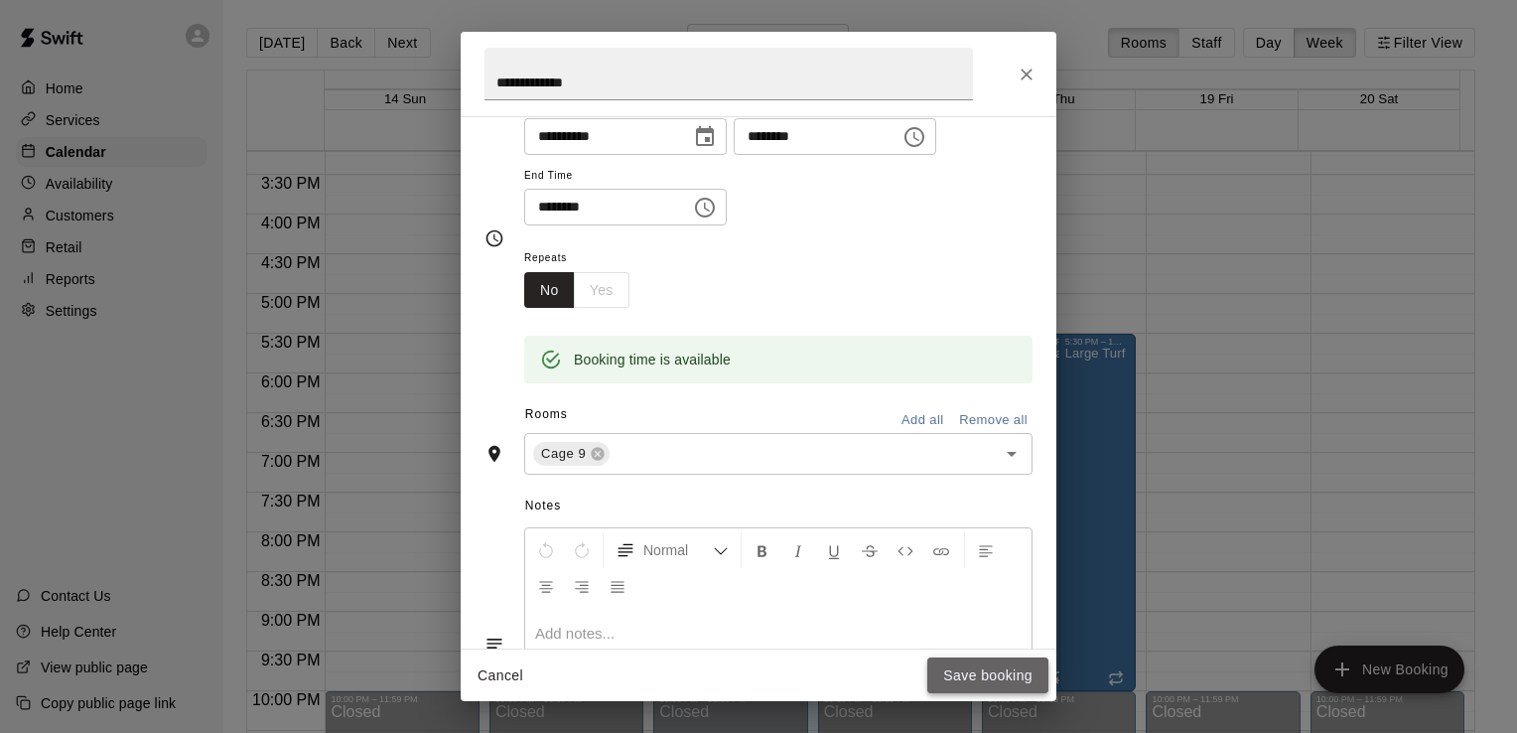
click at [962, 673] on button "Save booking" at bounding box center [987, 675] width 121 height 37
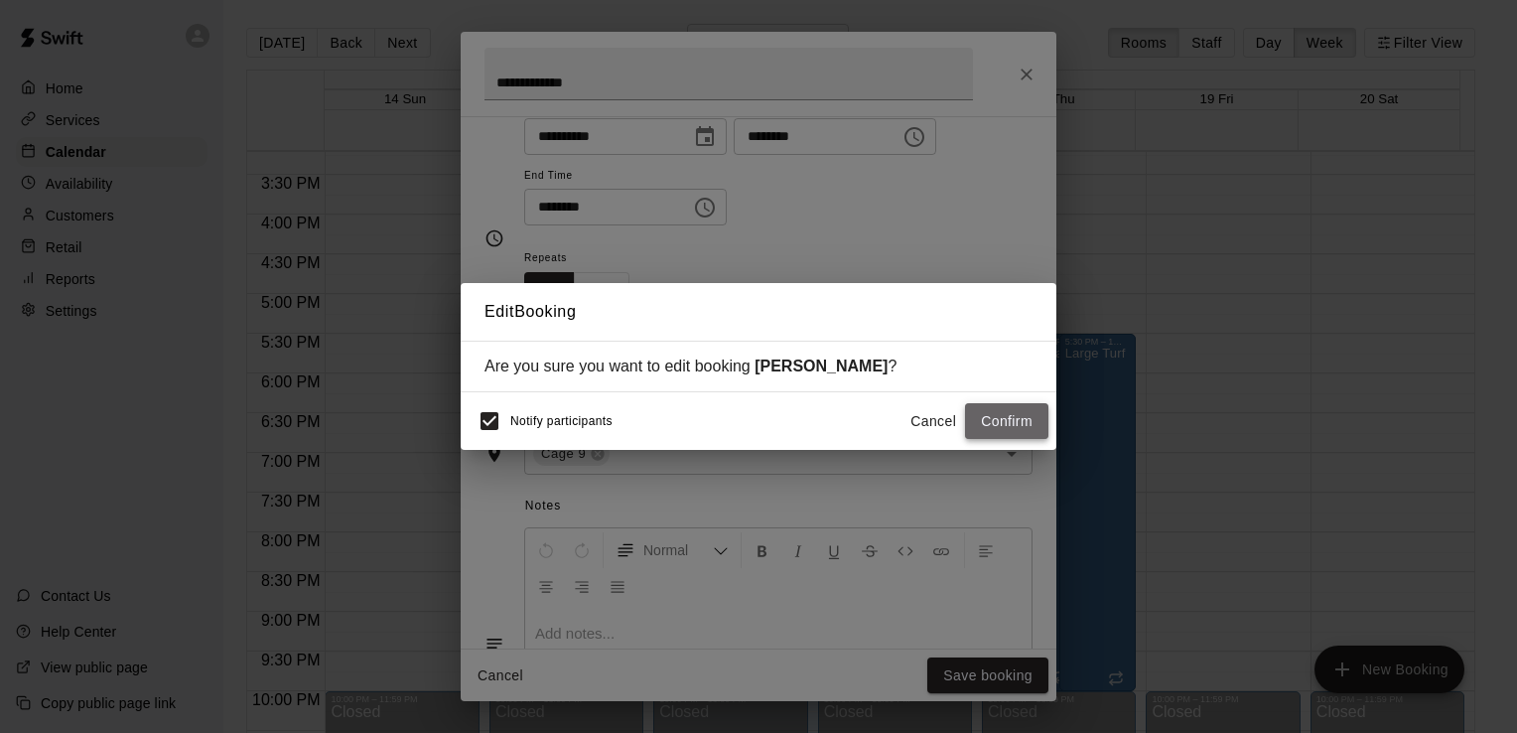
click at [998, 419] on button "Confirm" at bounding box center [1006, 421] width 83 height 37
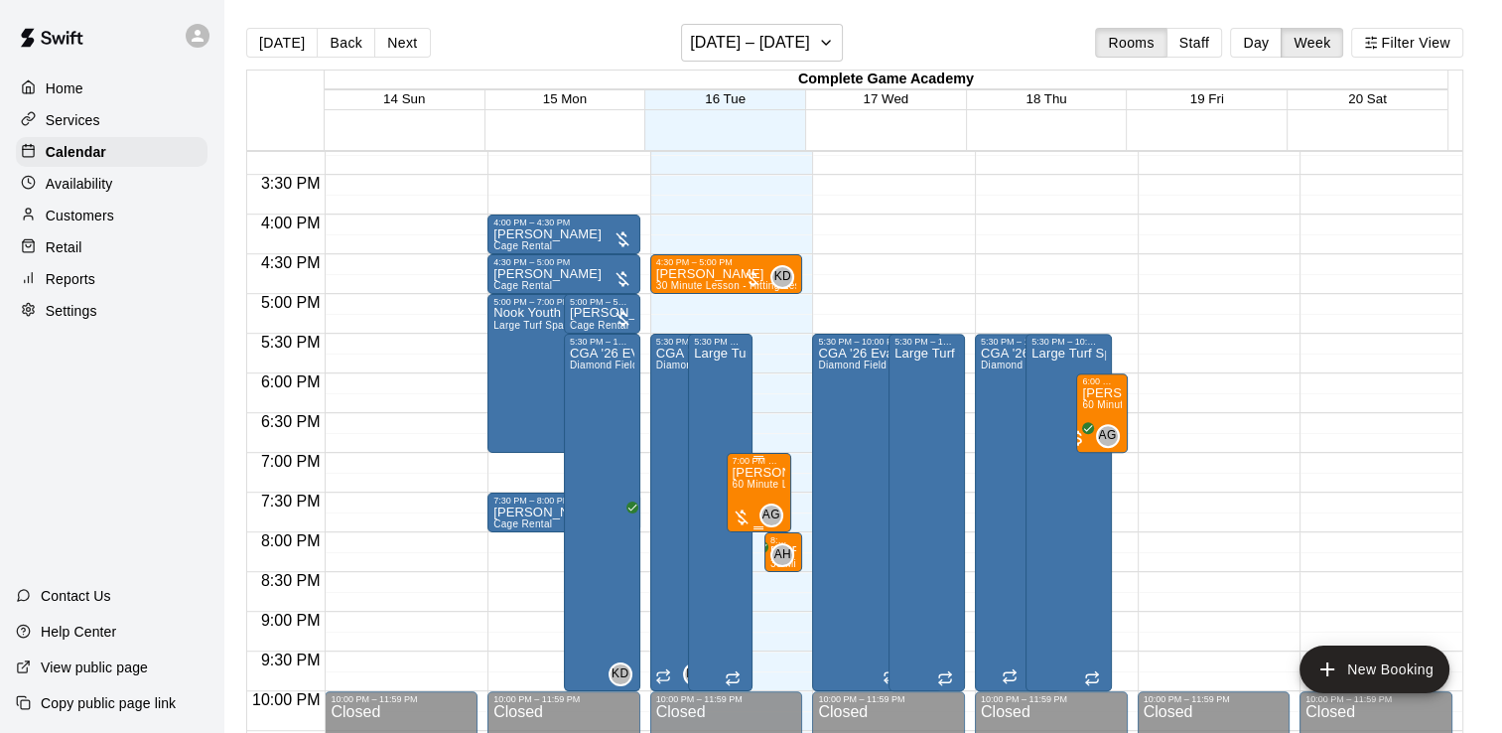
click at [746, 482] on span "60 Minute Lesson - Softball Lesson" at bounding box center [816, 483] width 167 height 11
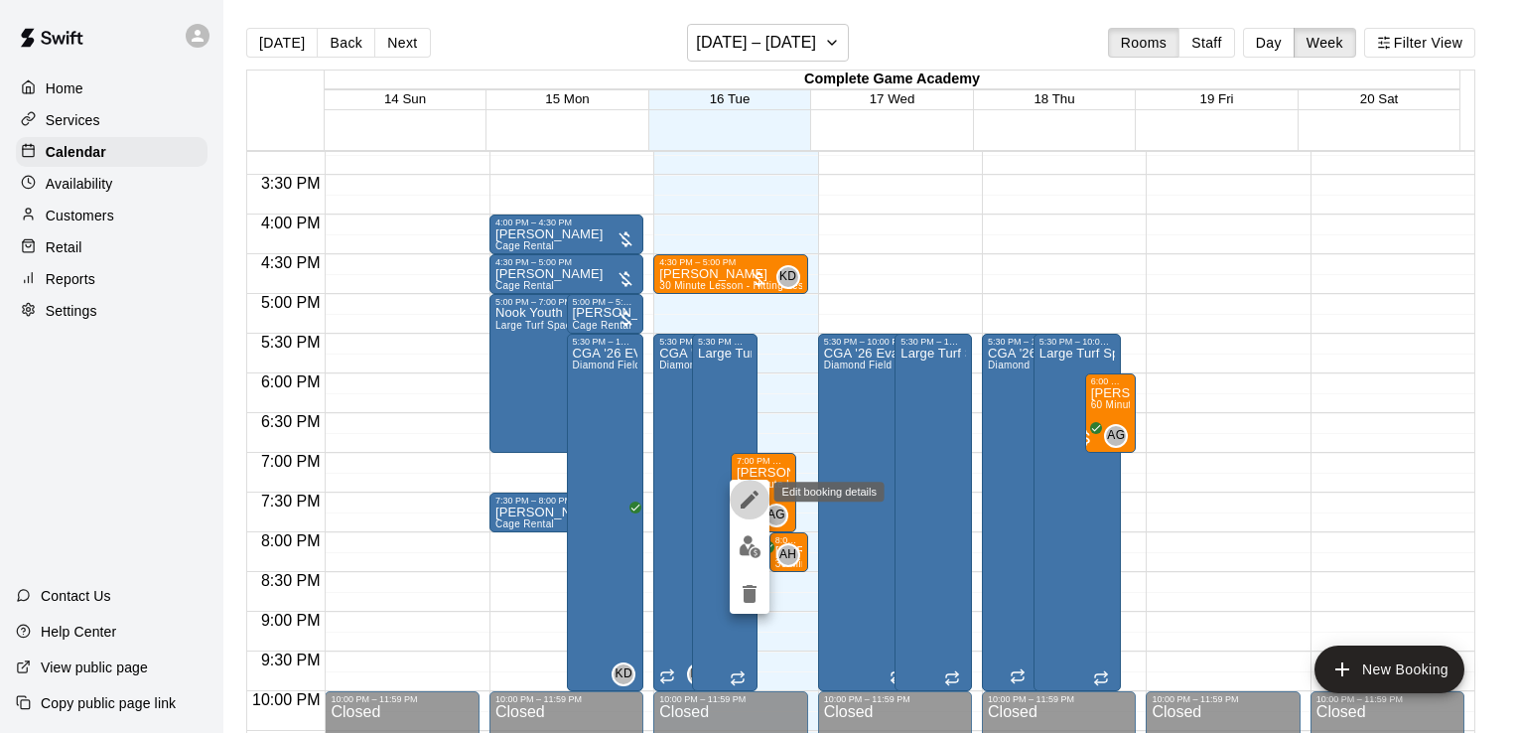
click at [747, 502] on icon "edit" at bounding box center [750, 499] width 18 height 18
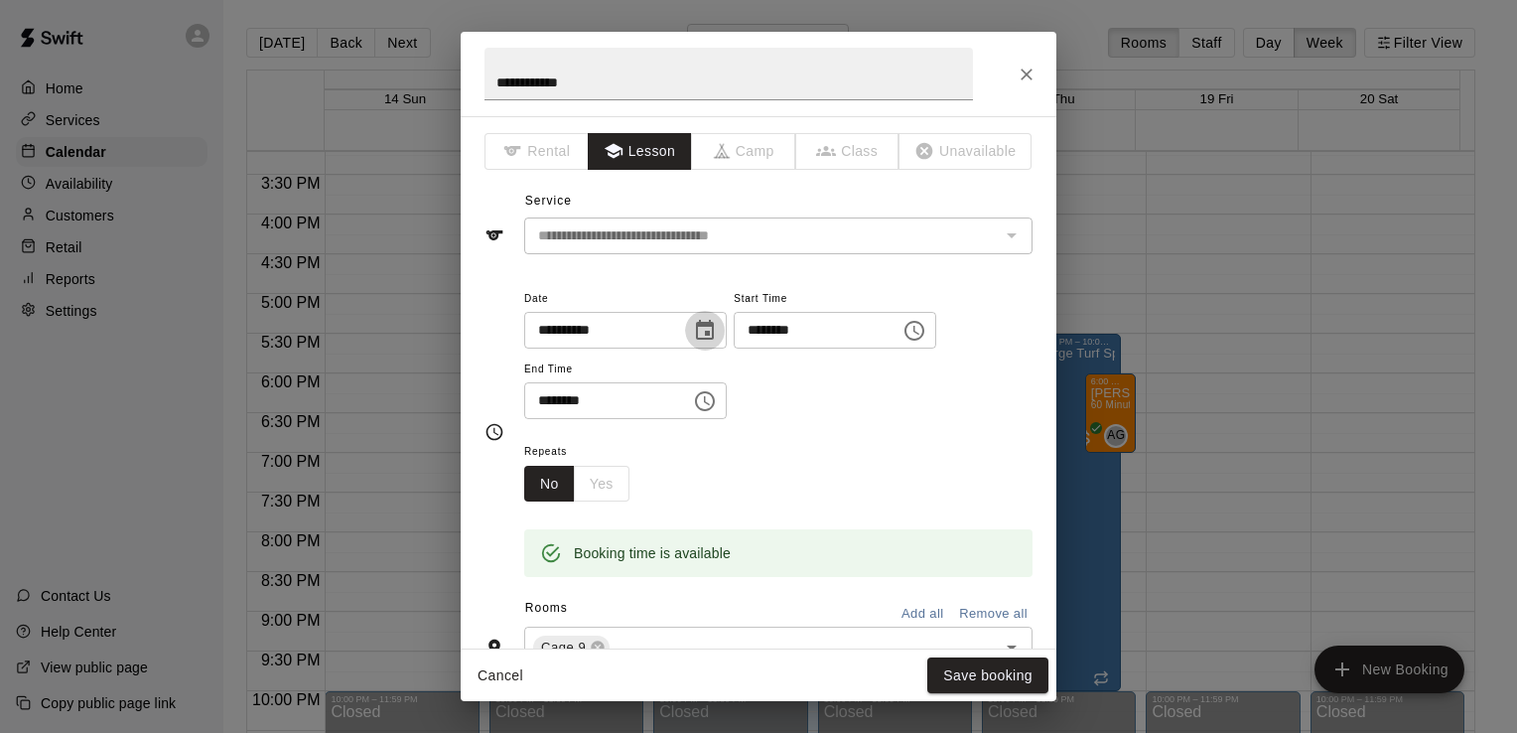
click at [717, 331] on icon "Choose date, selected date is Sep 16, 2025" at bounding box center [705, 331] width 24 height 24
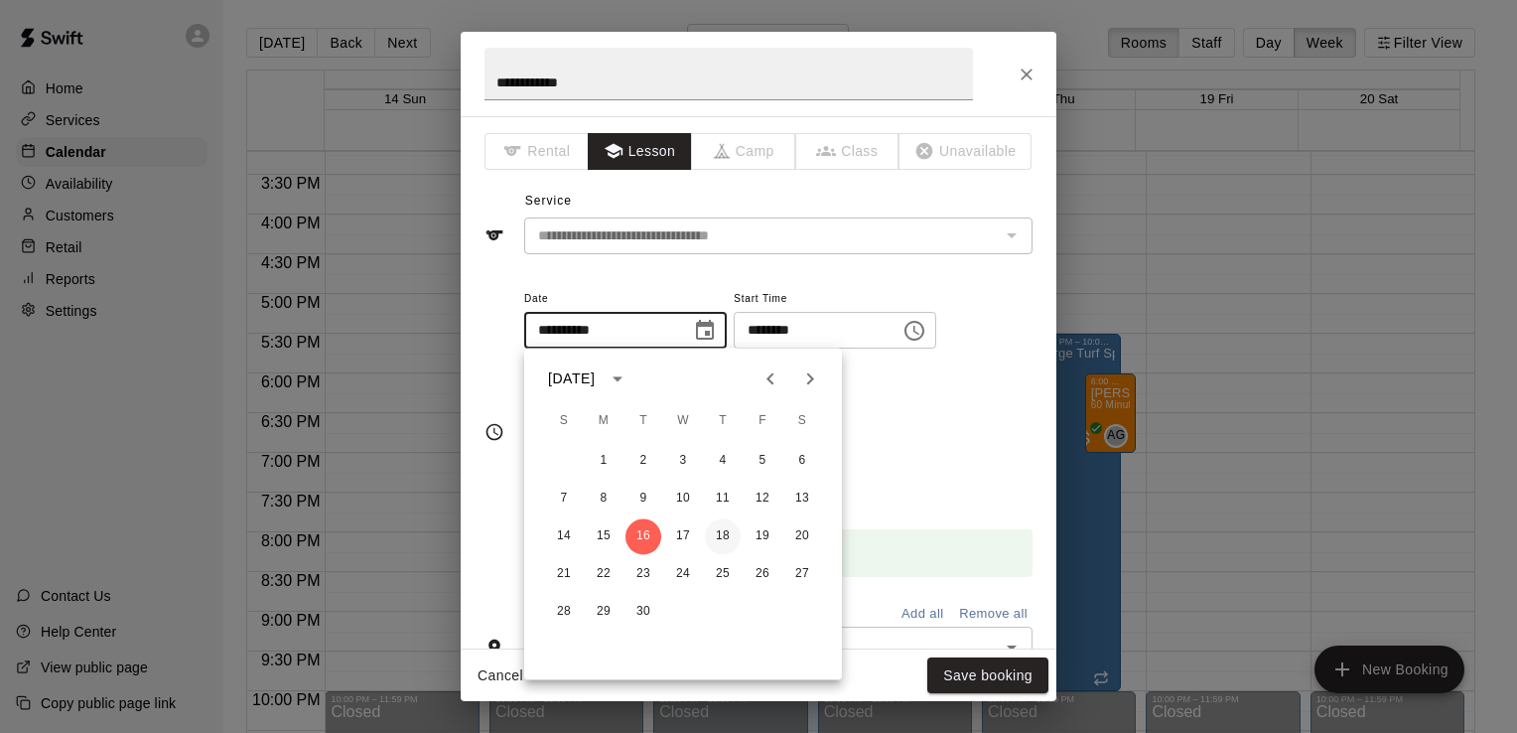
click at [725, 532] on button "18" at bounding box center [723, 536] width 36 height 36
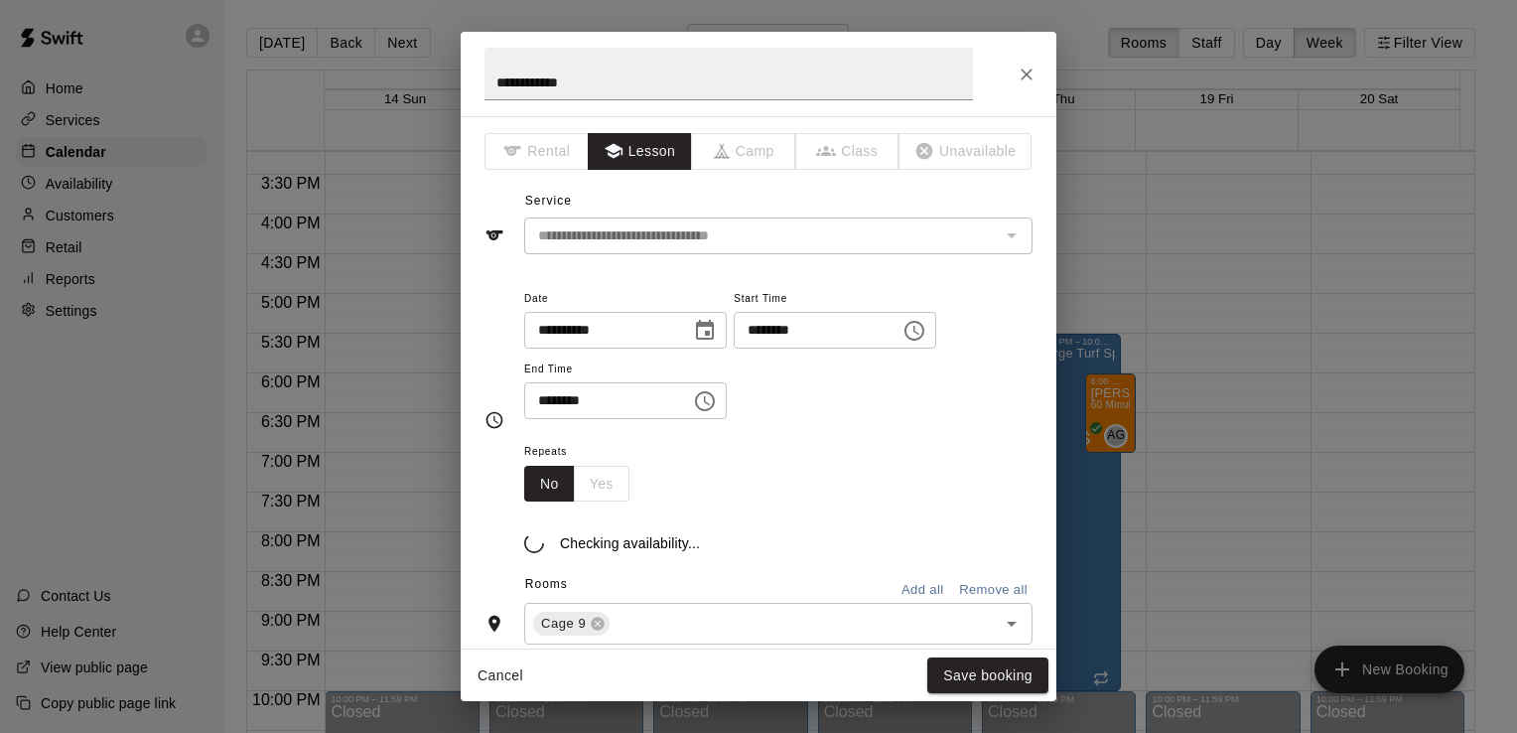
type input "**********"
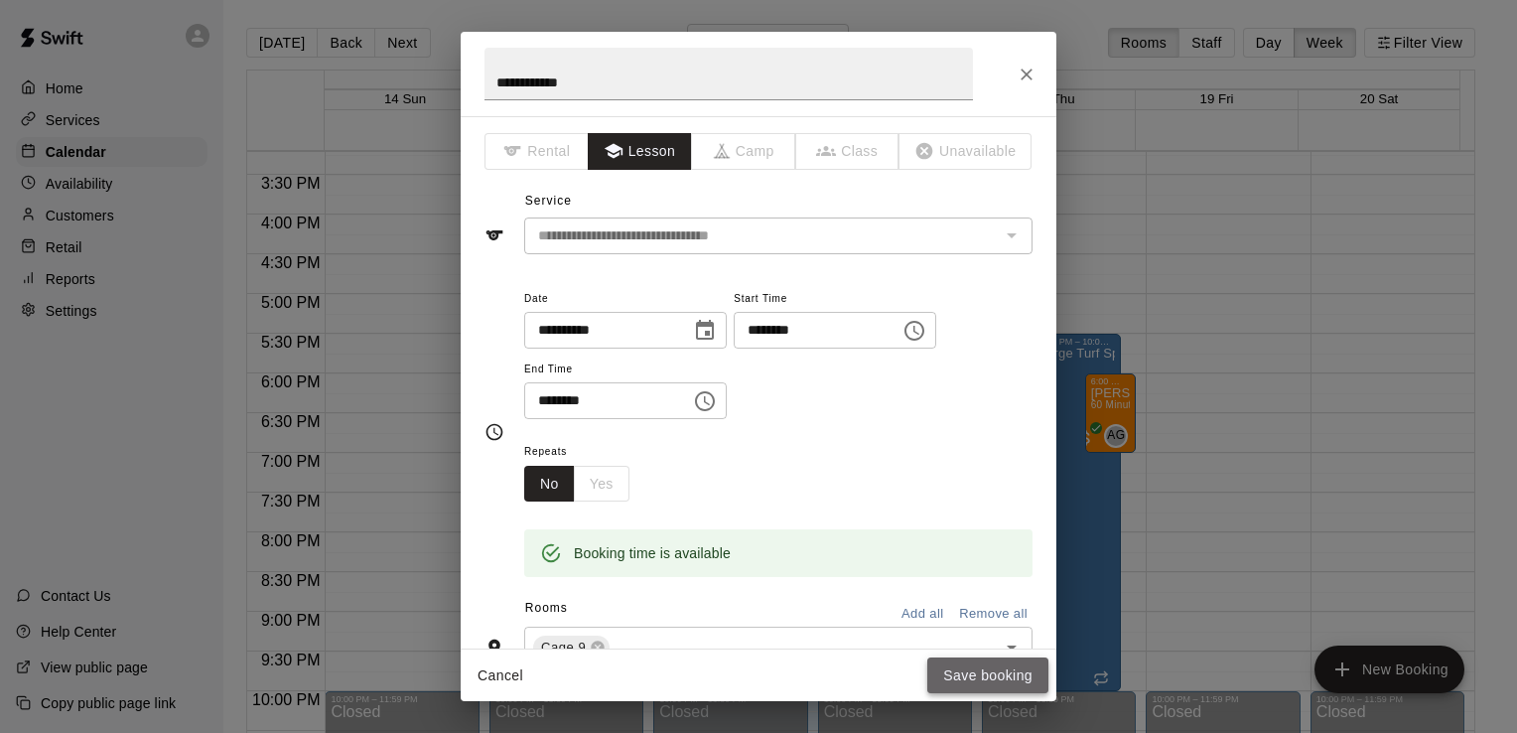
click at [972, 675] on button "Save booking" at bounding box center [987, 675] width 121 height 37
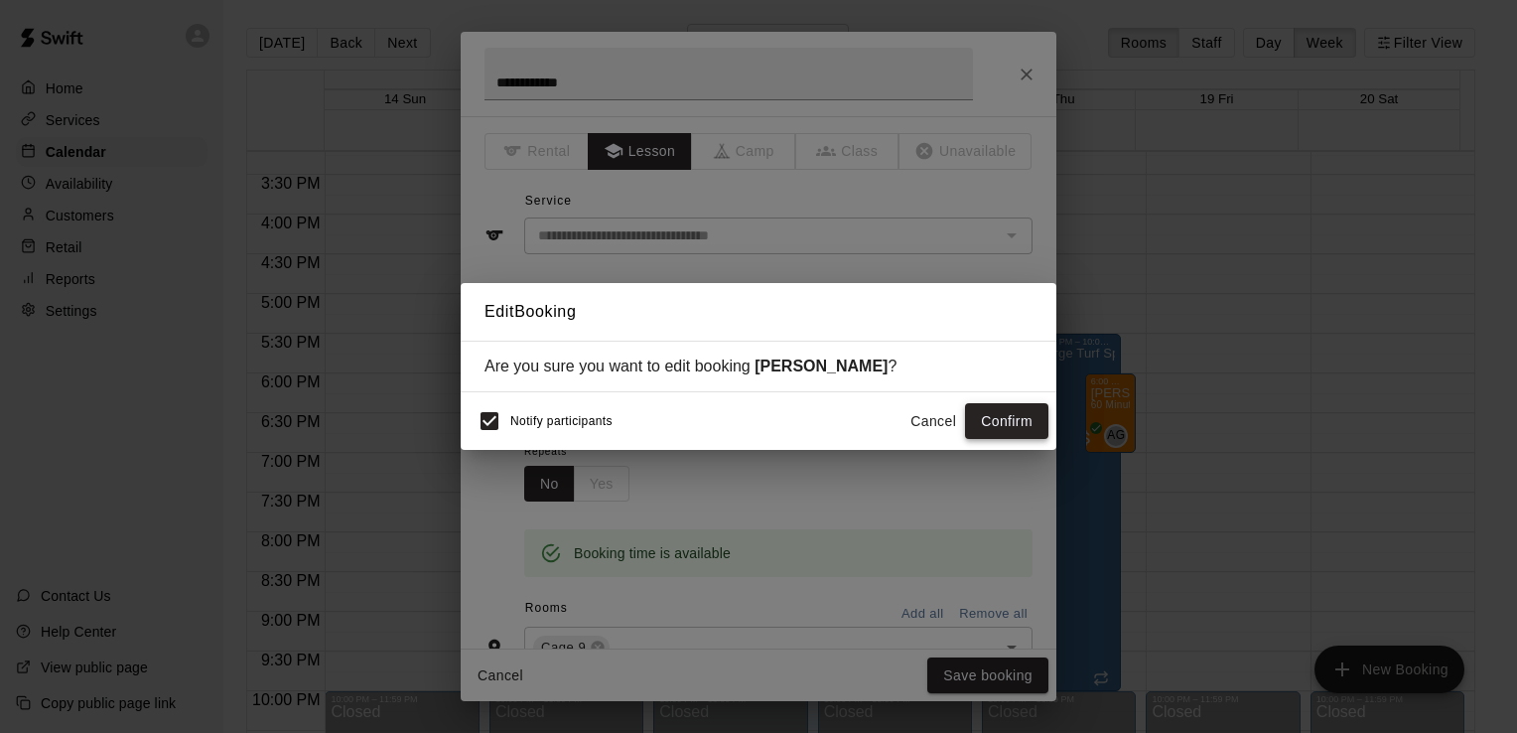
click at [1015, 426] on button "Confirm" at bounding box center [1006, 421] width 83 height 37
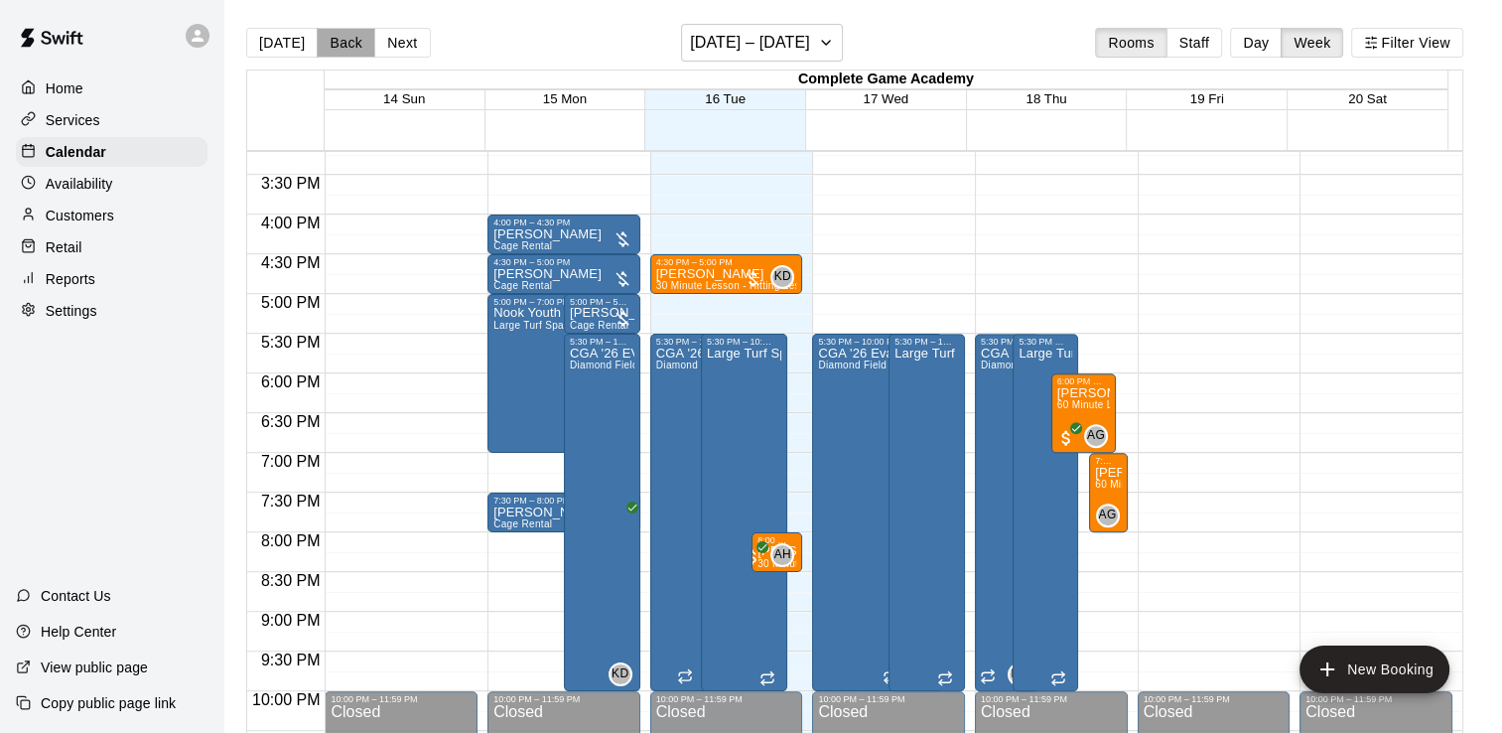
click at [334, 45] on button "Back" at bounding box center [346, 43] width 59 height 30
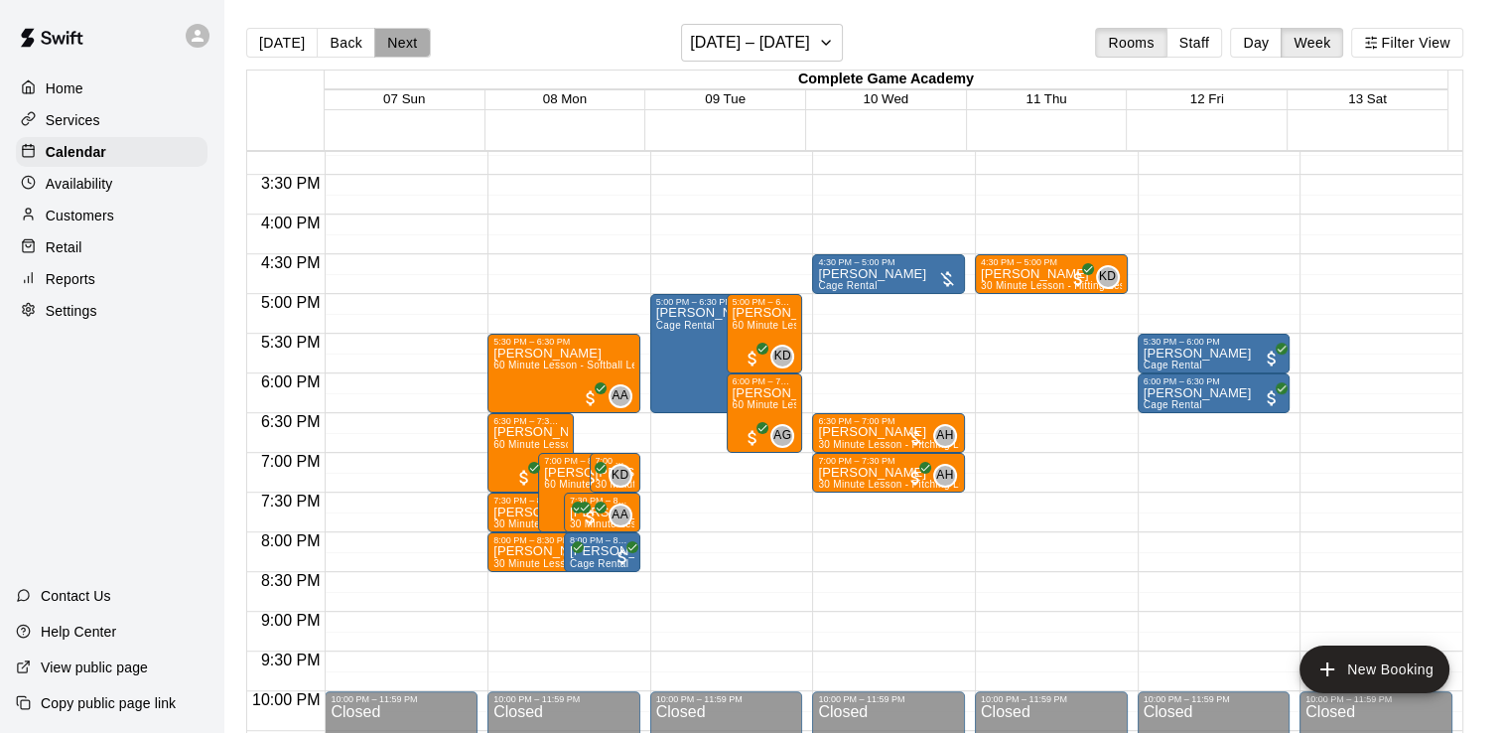
click at [402, 48] on button "Next" at bounding box center [402, 43] width 56 height 30
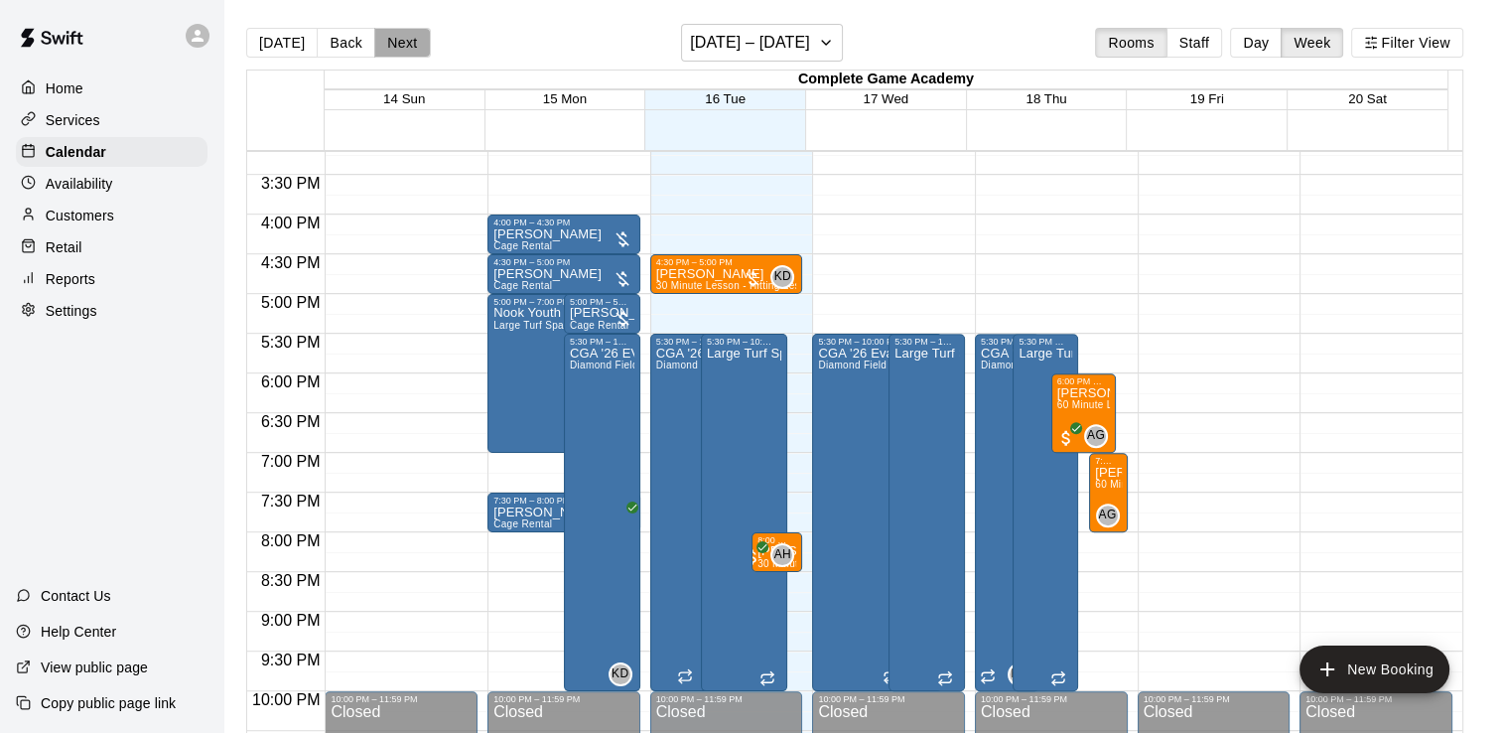
click at [402, 48] on button "Next" at bounding box center [402, 43] width 56 height 30
